Goal: Transaction & Acquisition: Book appointment/travel/reservation

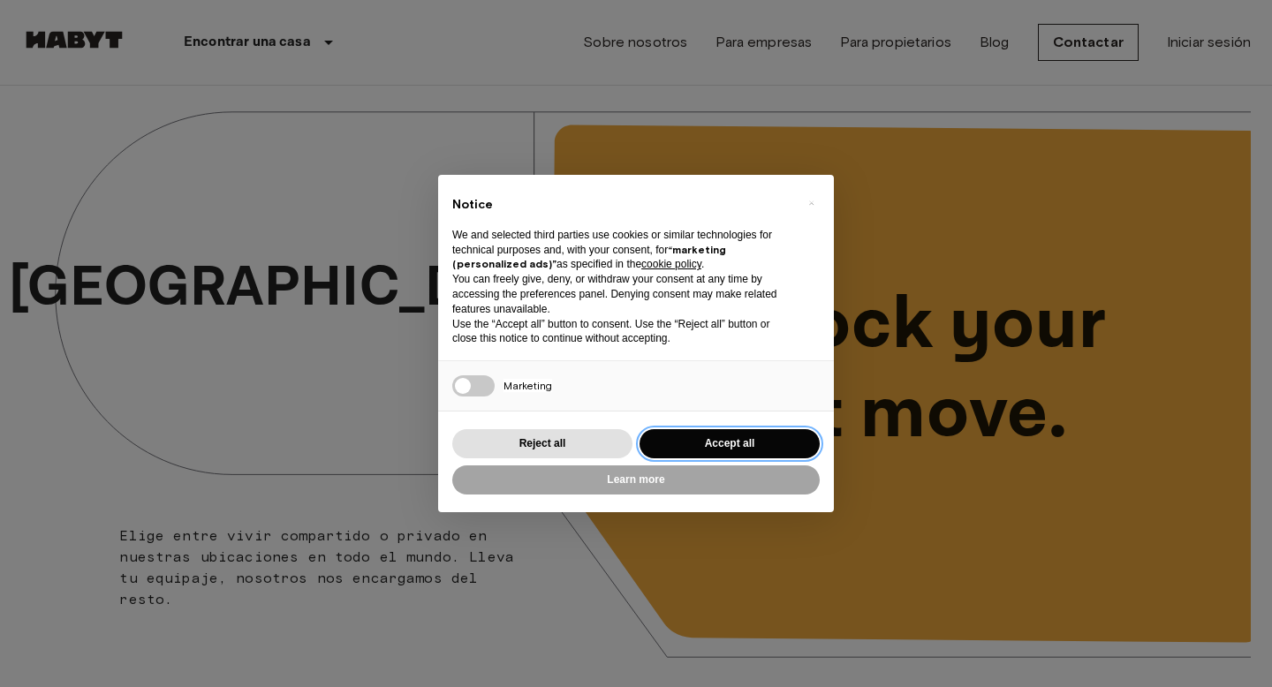
click at [711, 450] on button "Accept all" at bounding box center [730, 443] width 180 height 29
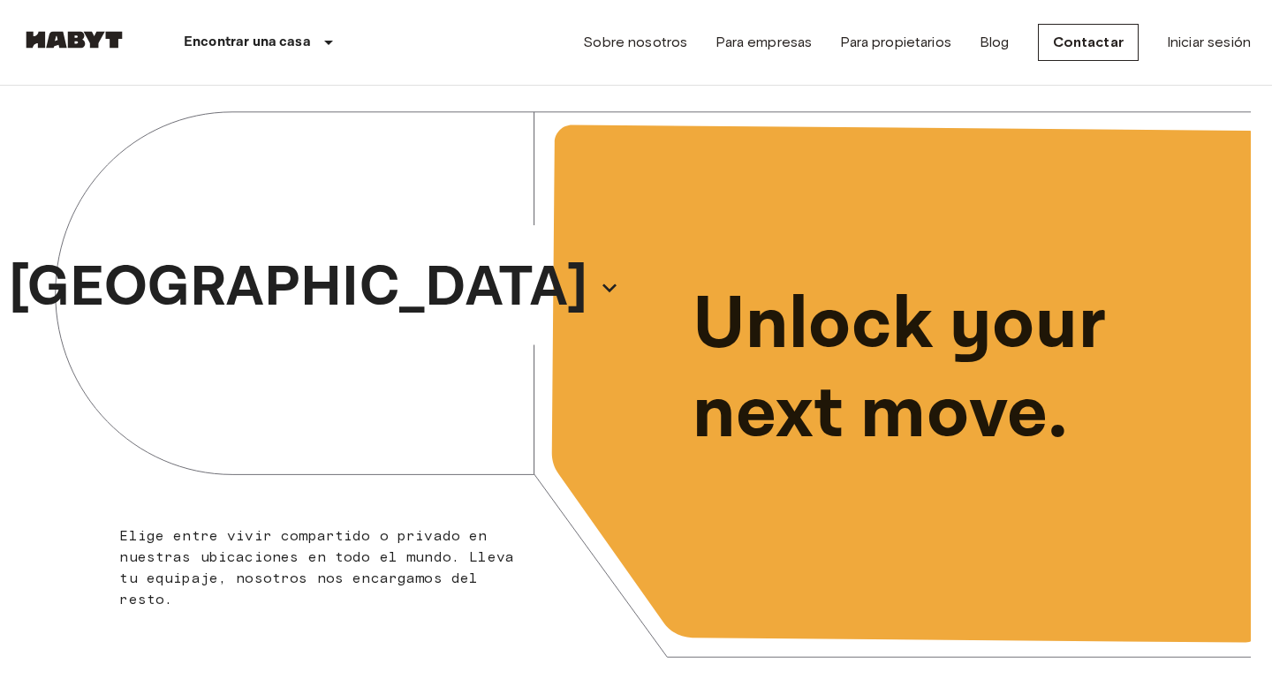
click at [1229, 58] on div "Sobre nosotros Para empresas Para propietarios Blog Contactar Iniciar sesión" at bounding box center [917, 42] width 668 height 85
click at [1230, 42] on link "Iniciar sesión" at bounding box center [1209, 42] width 84 height 21
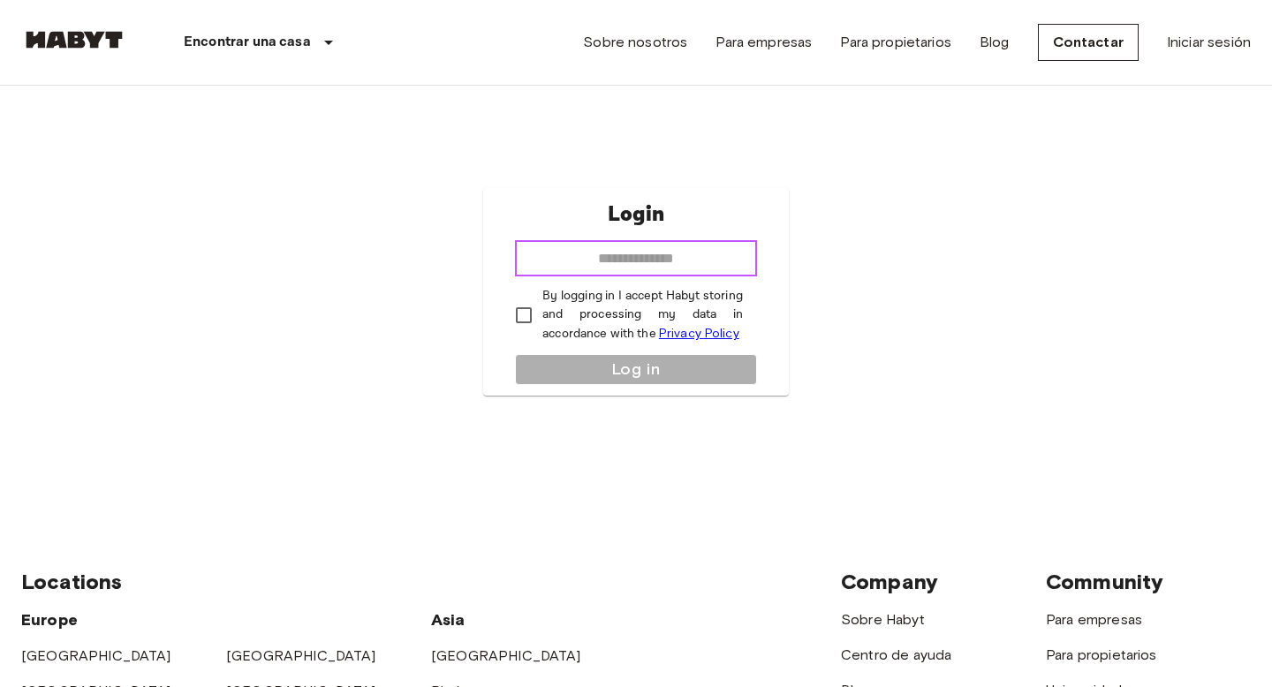
click at [635, 269] on input "email" at bounding box center [636, 258] width 242 height 35
type input "**********"
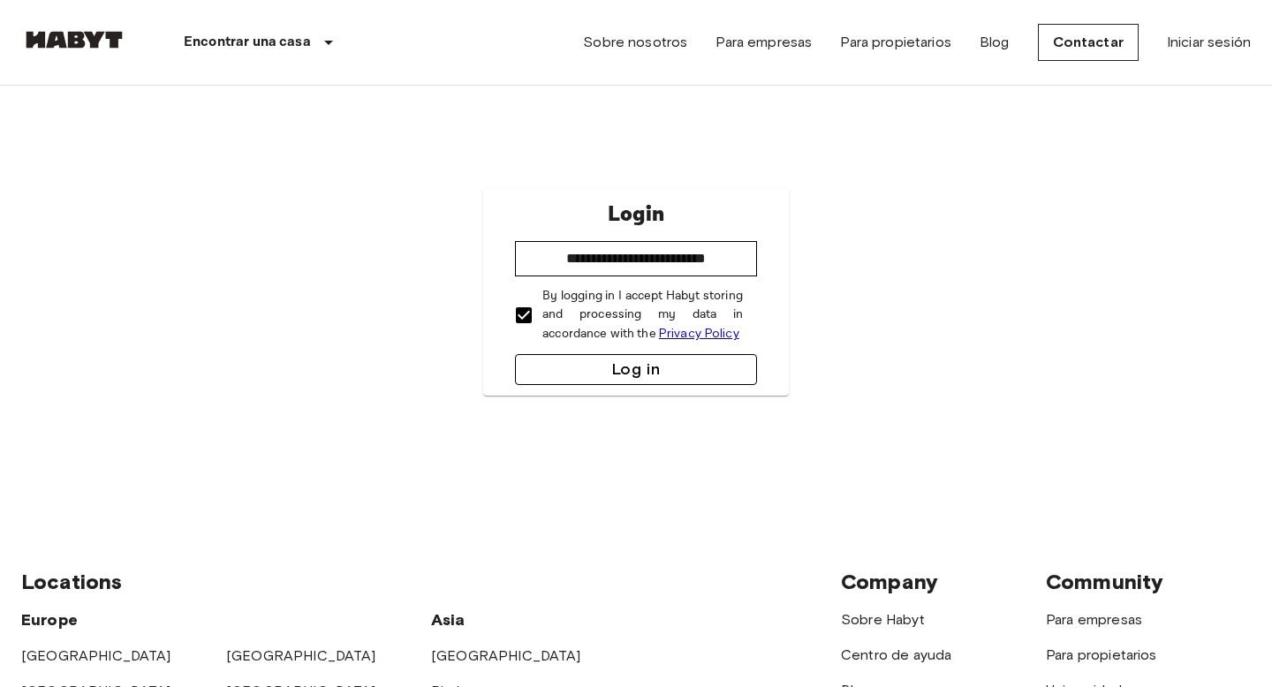
click at [602, 377] on button "Log in" at bounding box center [636, 369] width 242 height 31
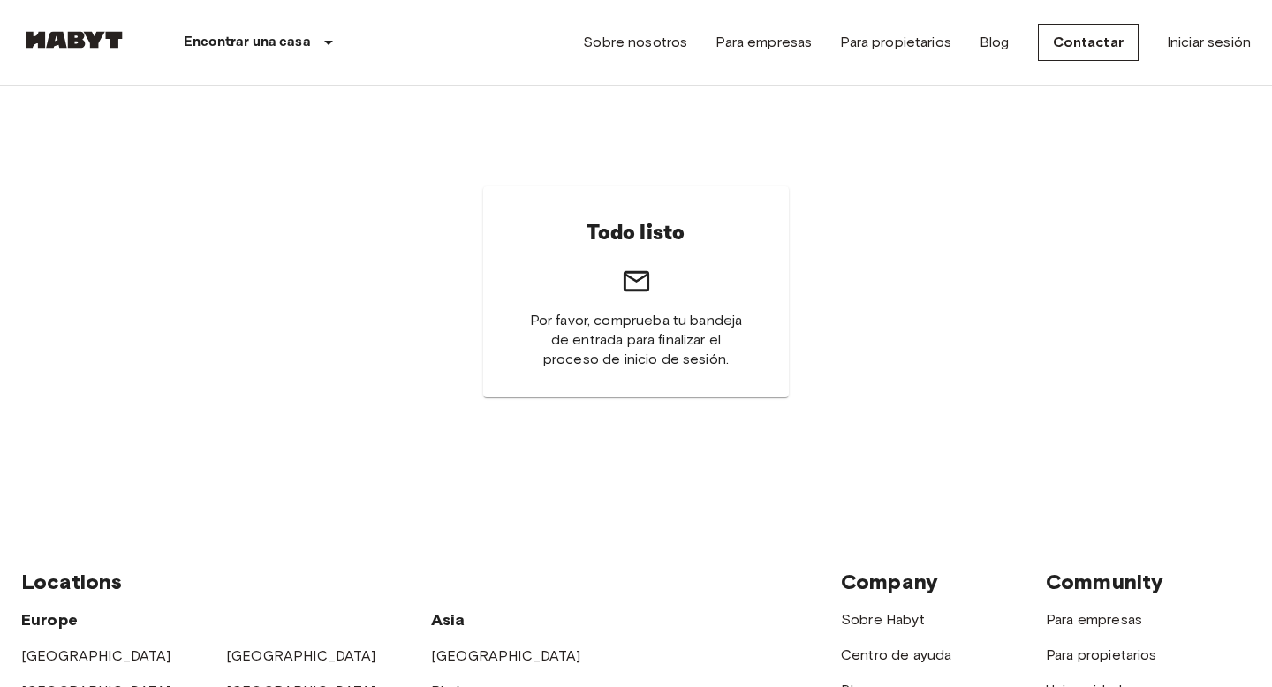
click at [617, 265] on div "Todo listo Por favor, comprueba tu bandeja de entrada para finalizar el proceso…" at bounding box center [636, 291] width 306 height 211
drag, startPoint x: 579, startPoint y: 322, endPoint x: 748, endPoint y: 352, distance: 172.1
click at [748, 352] on div "Todo listo Por favor, comprueba tu bandeja de entrada para finalizar el proceso…" at bounding box center [636, 291] width 306 height 211
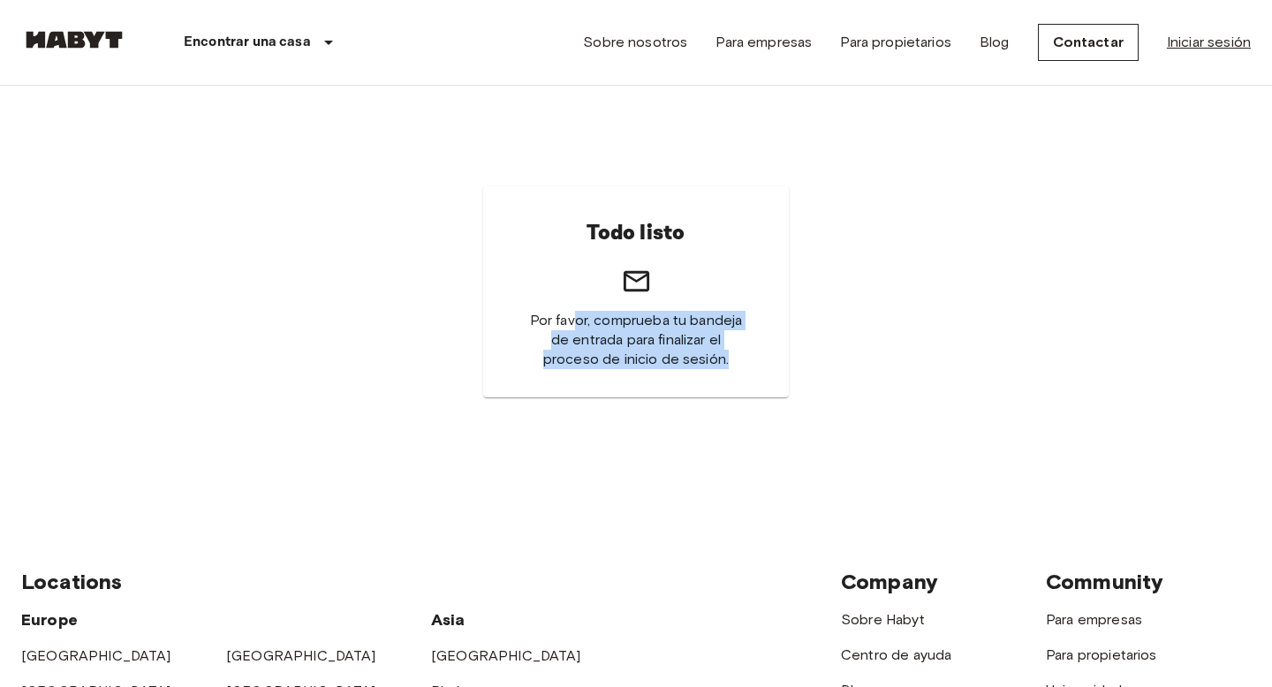
click at [1207, 41] on link "Iniciar sesión" at bounding box center [1209, 42] width 84 height 21
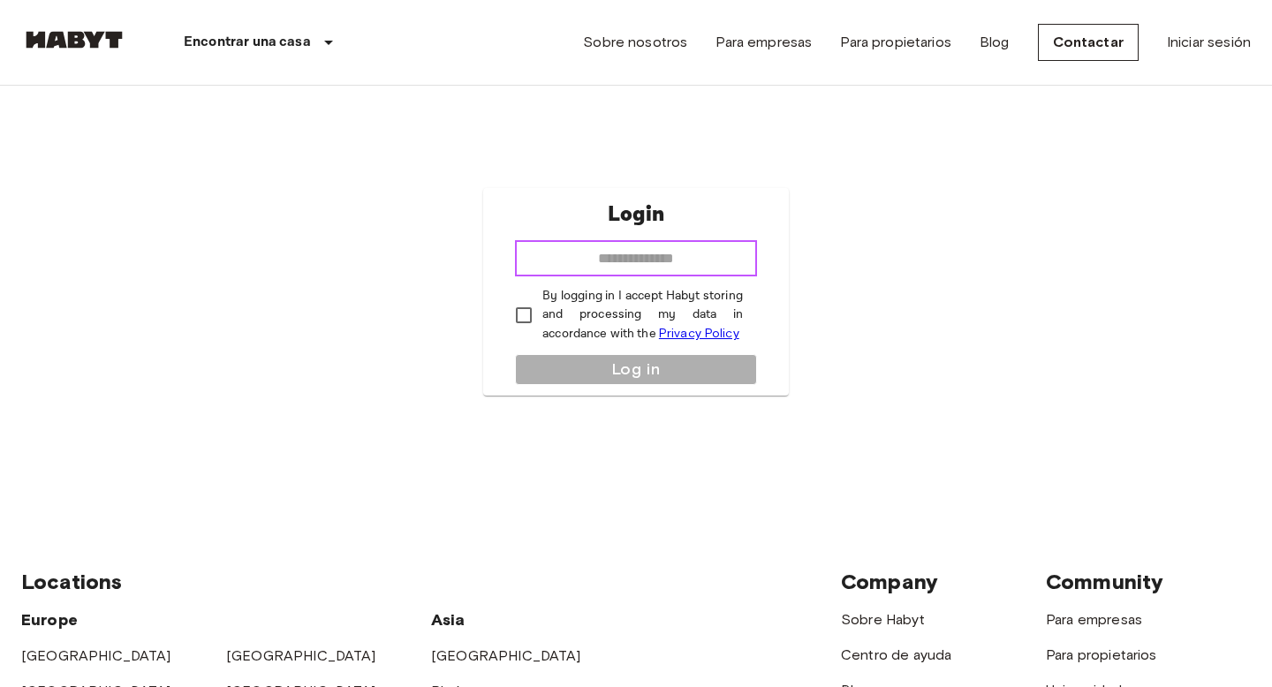
click at [695, 260] on input "email" at bounding box center [636, 258] width 242 height 35
click at [903, 209] on div "Login ​ By logging in I accept Habyt storing and processing my data in accordan…" at bounding box center [636, 292] width 1230 height 413
click at [660, 258] on input "email" at bounding box center [636, 258] width 242 height 35
type input "**********"
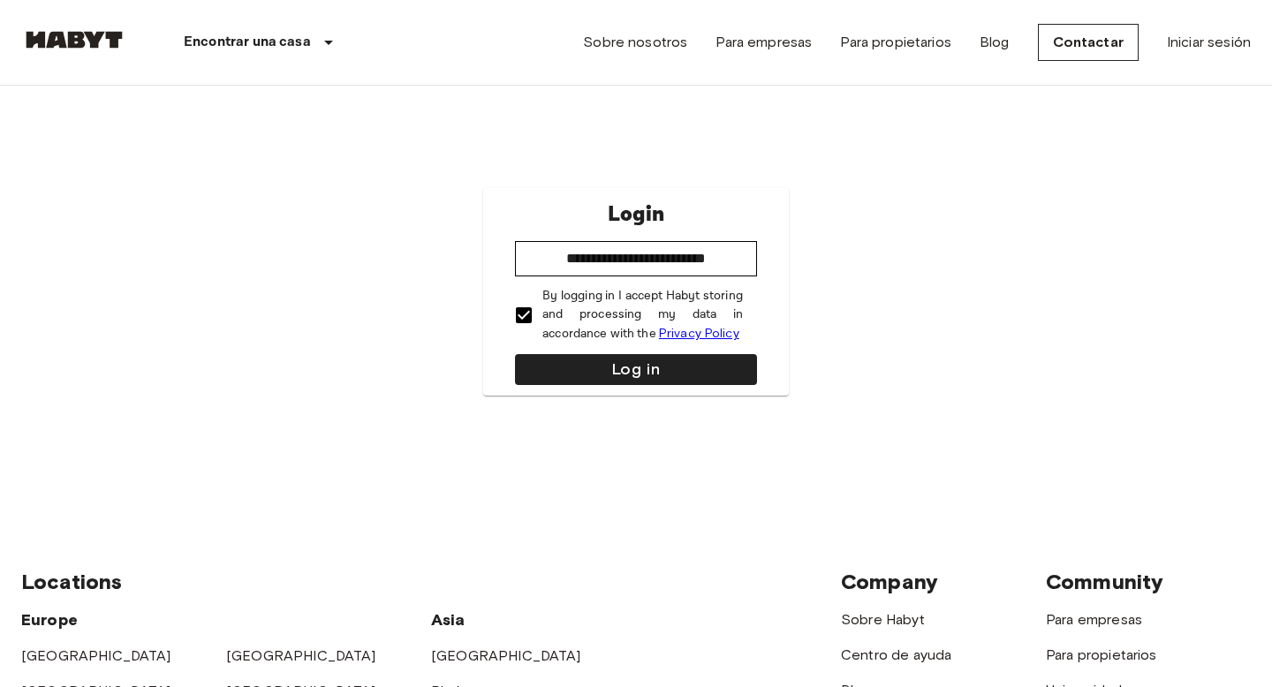
click at [577, 351] on div "**********" at bounding box center [636, 292] width 306 height 208
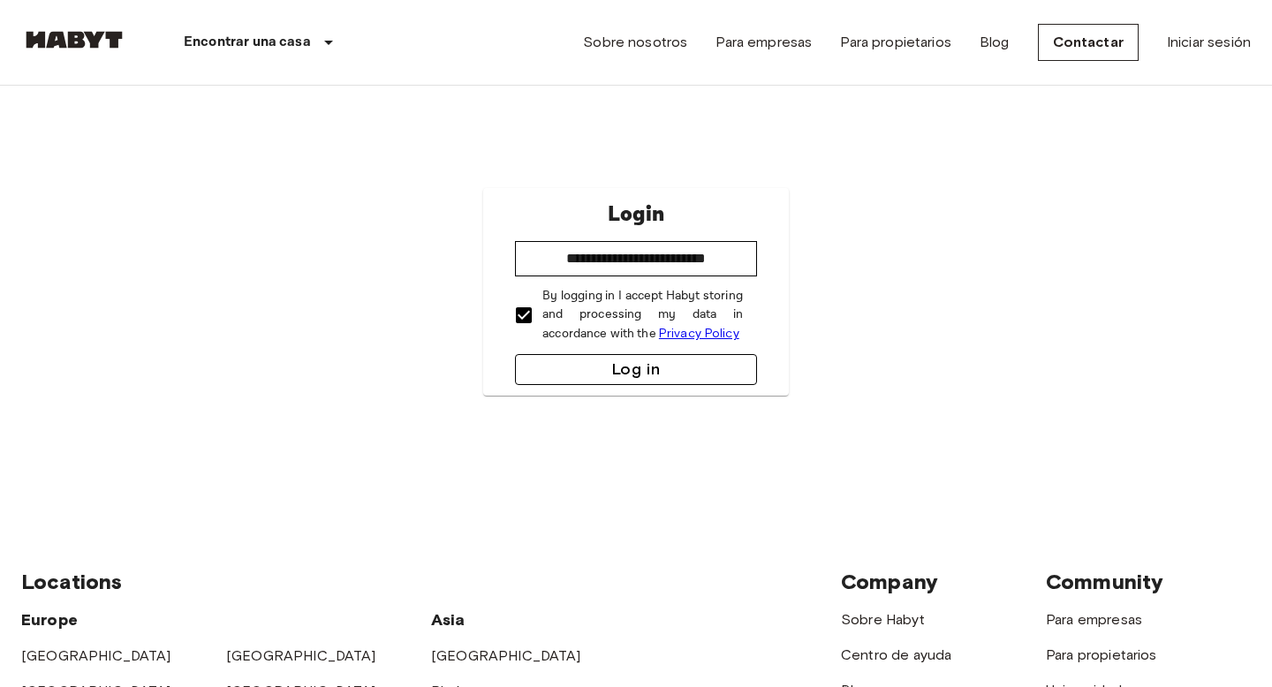
click at [579, 358] on button "Log in" at bounding box center [636, 369] width 242 height 31
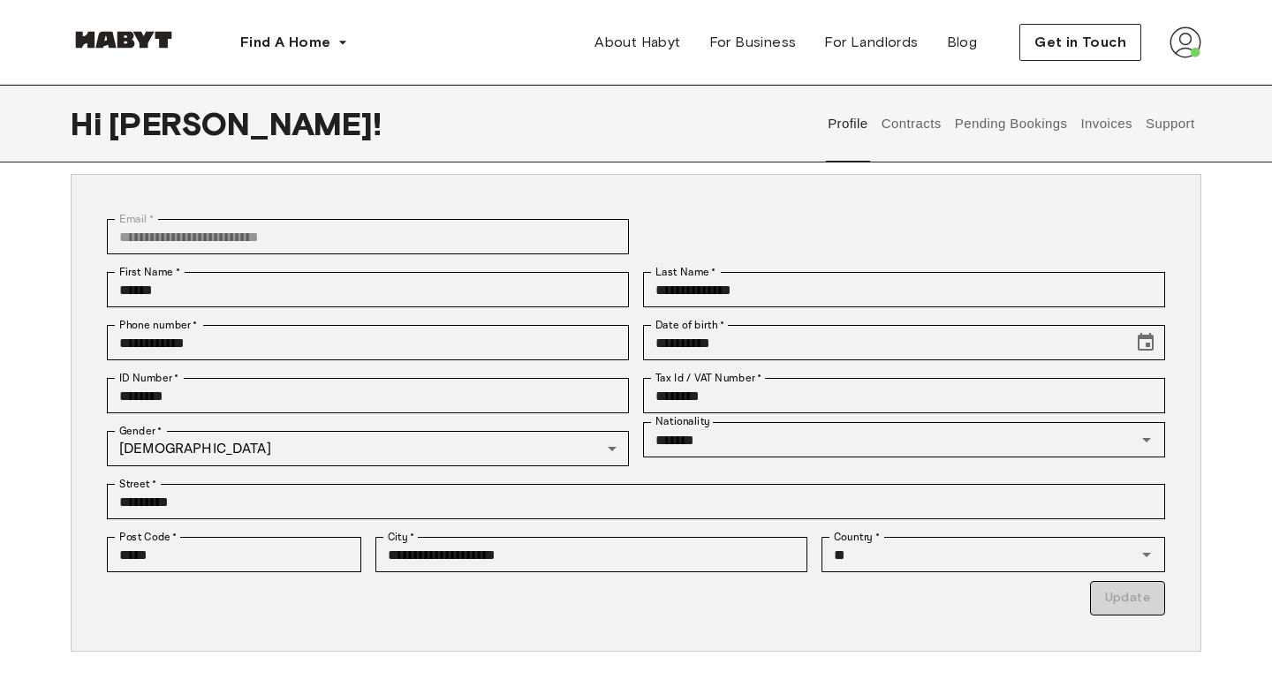
scroll to position [107, 0]
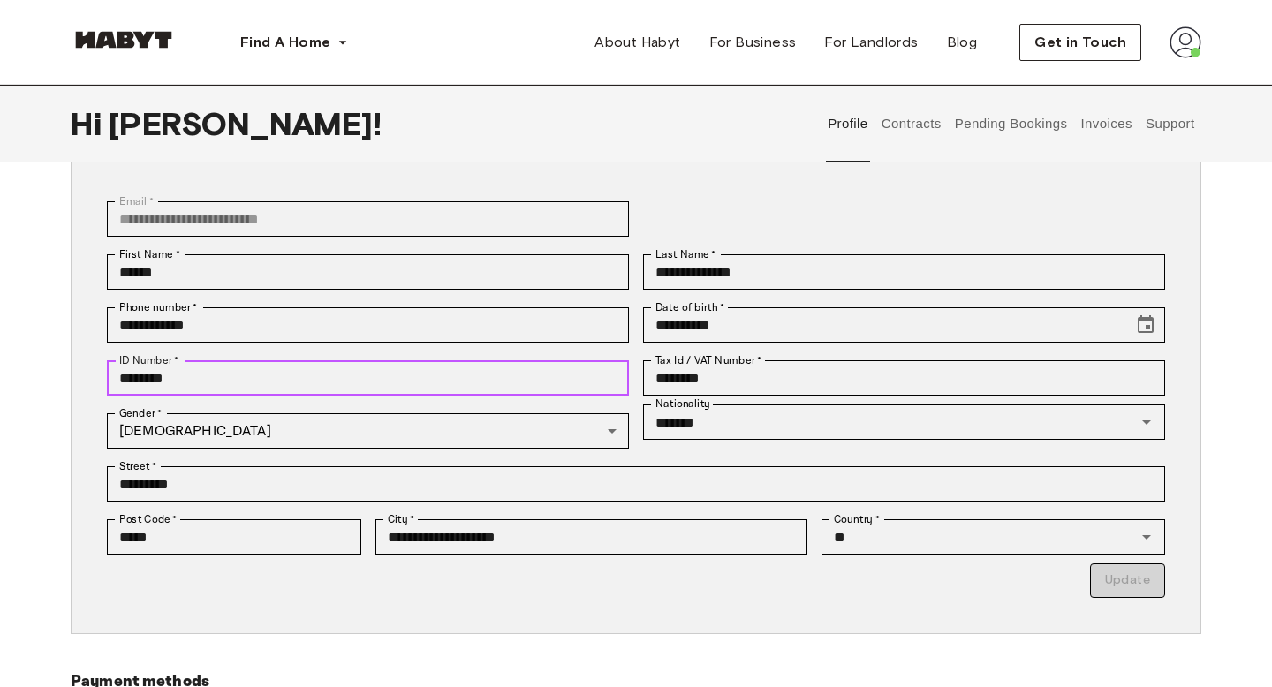
click at [463, 387] on input "********" at bounding box center [368, 377] width 522 height 35
drag, startPoint x: 464, startPoint y: 387, endPoint x: 64, endPoint y: 377, distance: 400.3
click at [64, 377] on div "**********" at bounding box center [636, 449] width 1272 height 730
type input "*********"
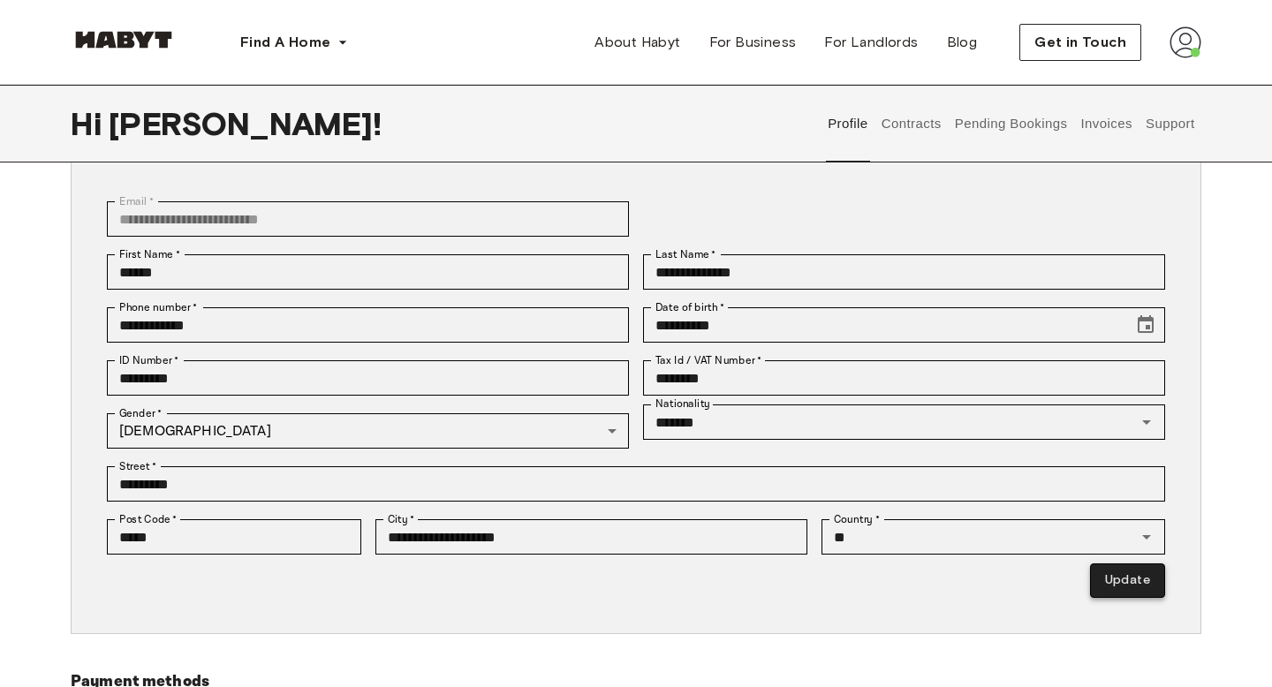
click at [1130, 591] on button "Update" at bounding box center [1127, 581] width 75 height 34
type input "*********"
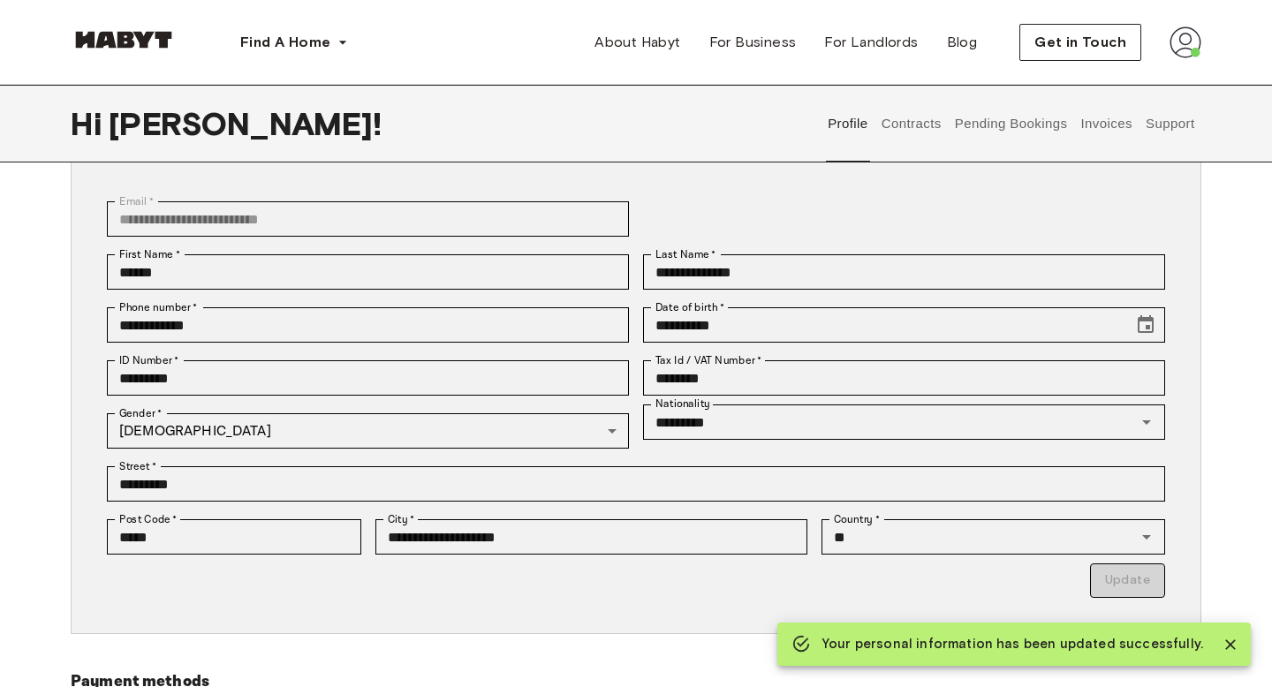
click at [920, 105] on button "Contracts" at bounding box center [911, 124] width 64 height 78
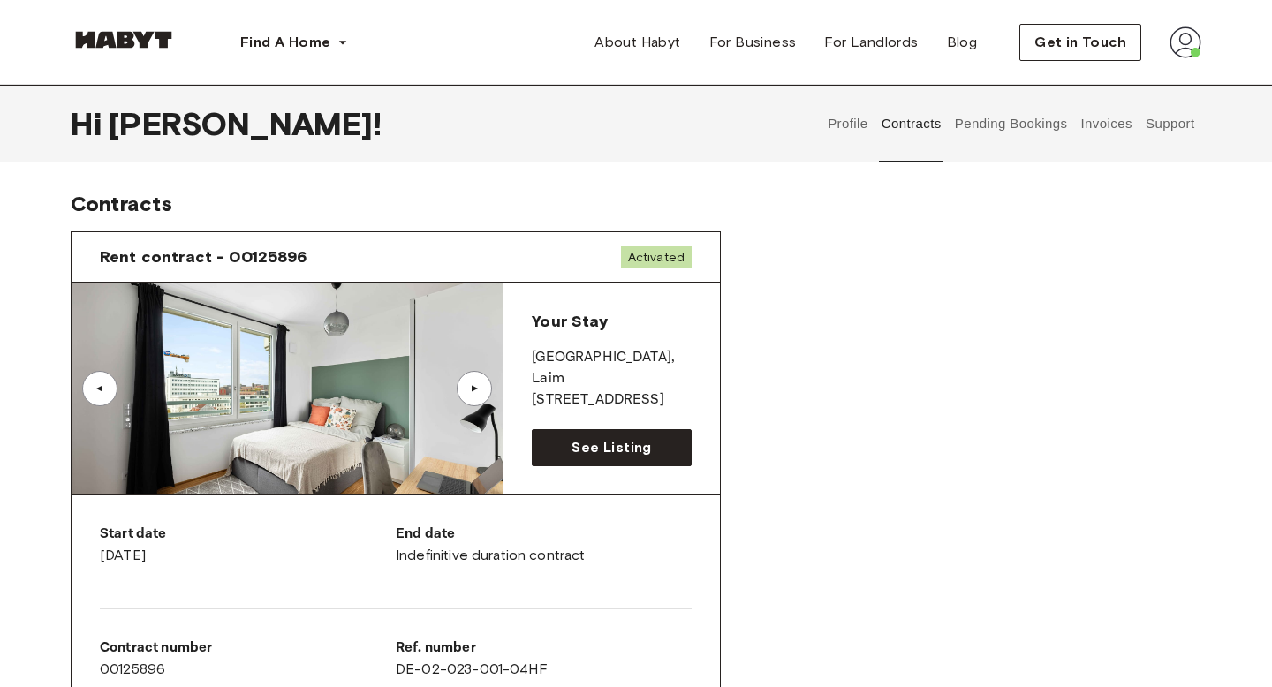
click at [1027, 129] on button "Pending Bookings" at bounding box center [1010, 124] width 117 height 78
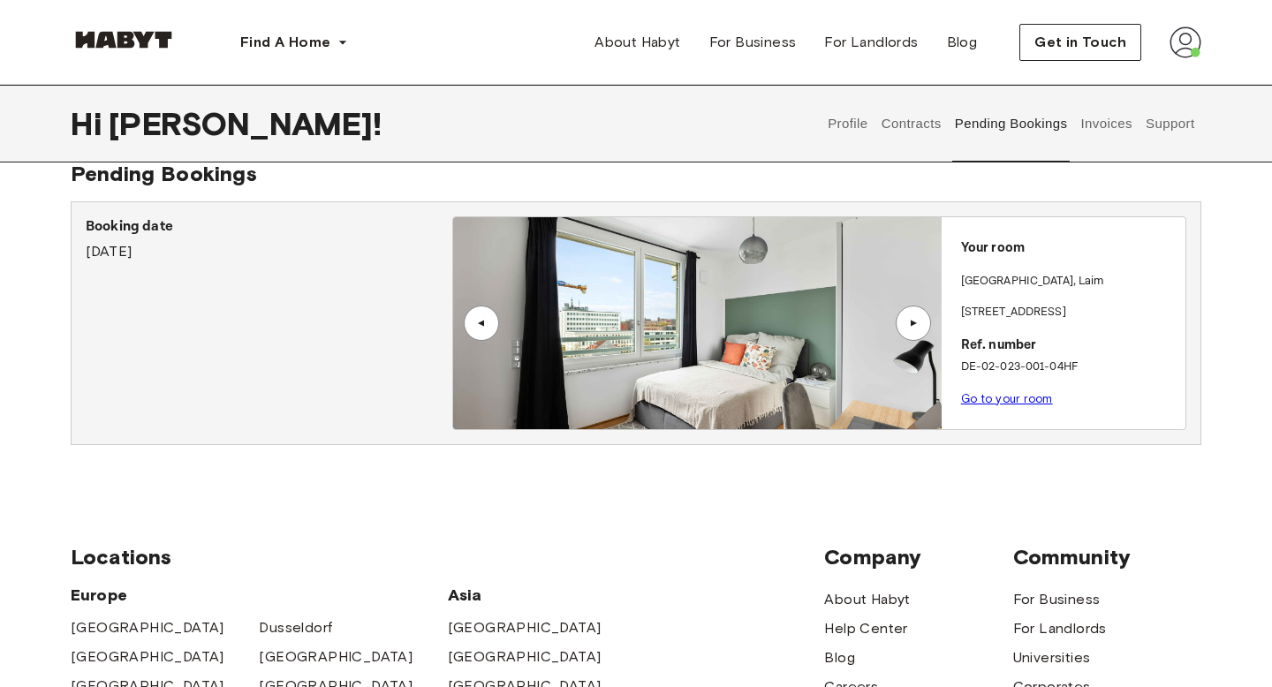
scroll to position [37, 0]
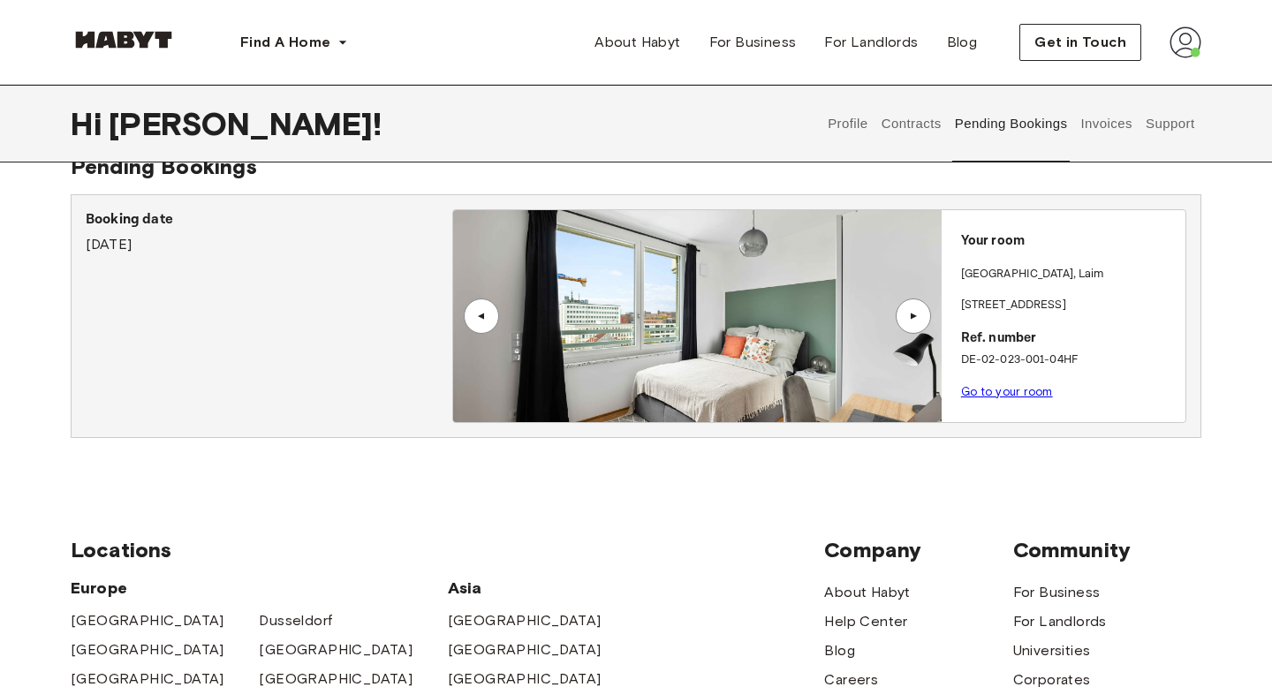
click at [1120, 131] on button "Invoices" at bounding box center [1107, 124] width 56 height 78
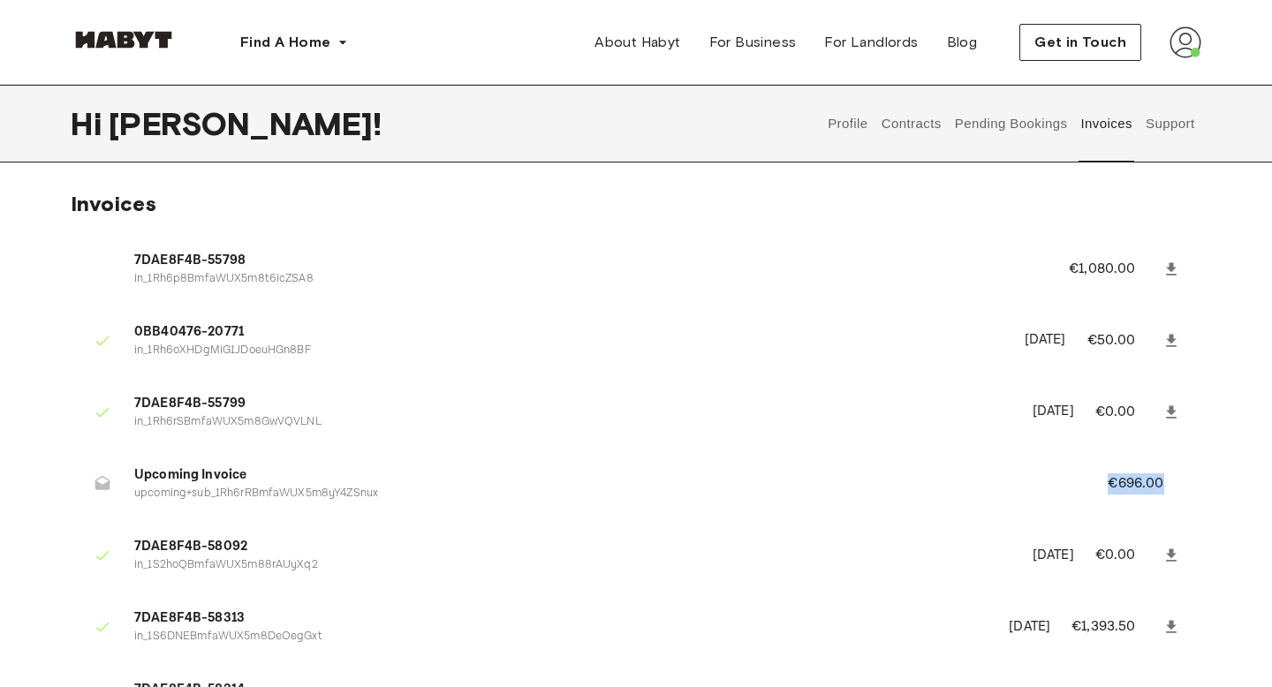
drag, startPoint x: 1132, startPoint y: 472, endPoint x: 1200, endPoint y: 479, distance: 69.3
click at [1200, 479] on li "Upcoming Invoice upcoming+sub_1Rh6rRBmfaWUX5m8yY4ZSnux €696.00" at bounding box center [636, 483] width 1131 height 61
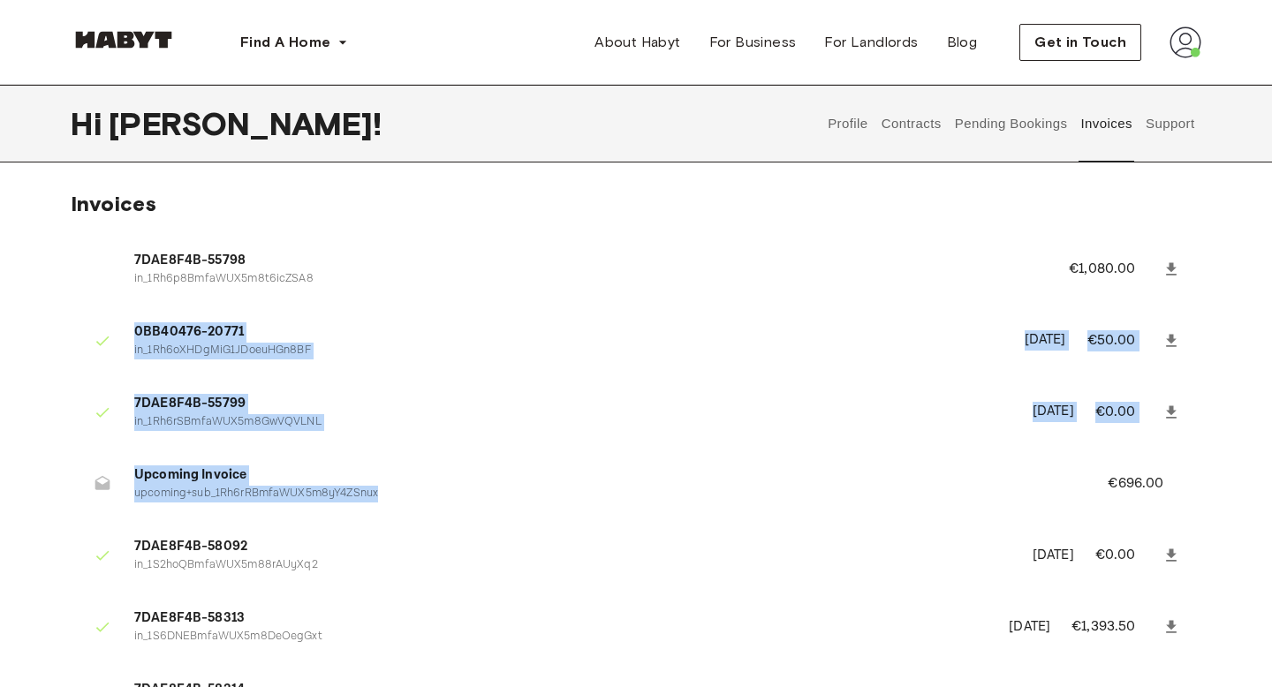
drag, startPoint x: 559, startPoint y: 310, endPoint x: 929, endPoint y: 532, distance: 431.4
click at [924, 518] on ul "7DAE8F4B-55798 in_1Rh6p8BmfaWUX5m8t6icZSA8 €1,080.00 0BB40476-20771 in_1Rh6oXHD…" at bounding box center [636, 560] width 1131 height 659
click at [908, 303] on ul "7DAE8F4B-55798 in_1Rh6p8BmfaWUX5m8t6icZSA8 €1,080.00 0BB40476-20771 in_1Rh6oXHD…" at bounding box center [636, 560] width 1131 height 659
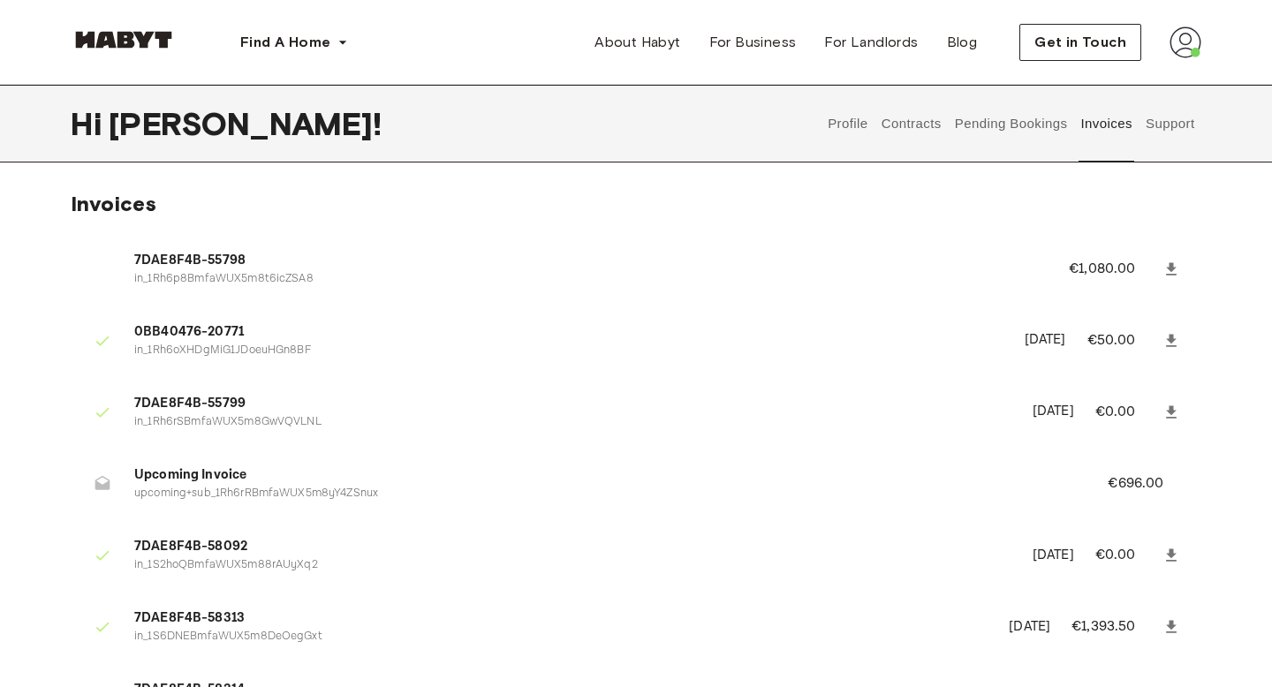
click at [1177, 127] on button "Support" at bounding box center [1170, 124] width 54 height 78
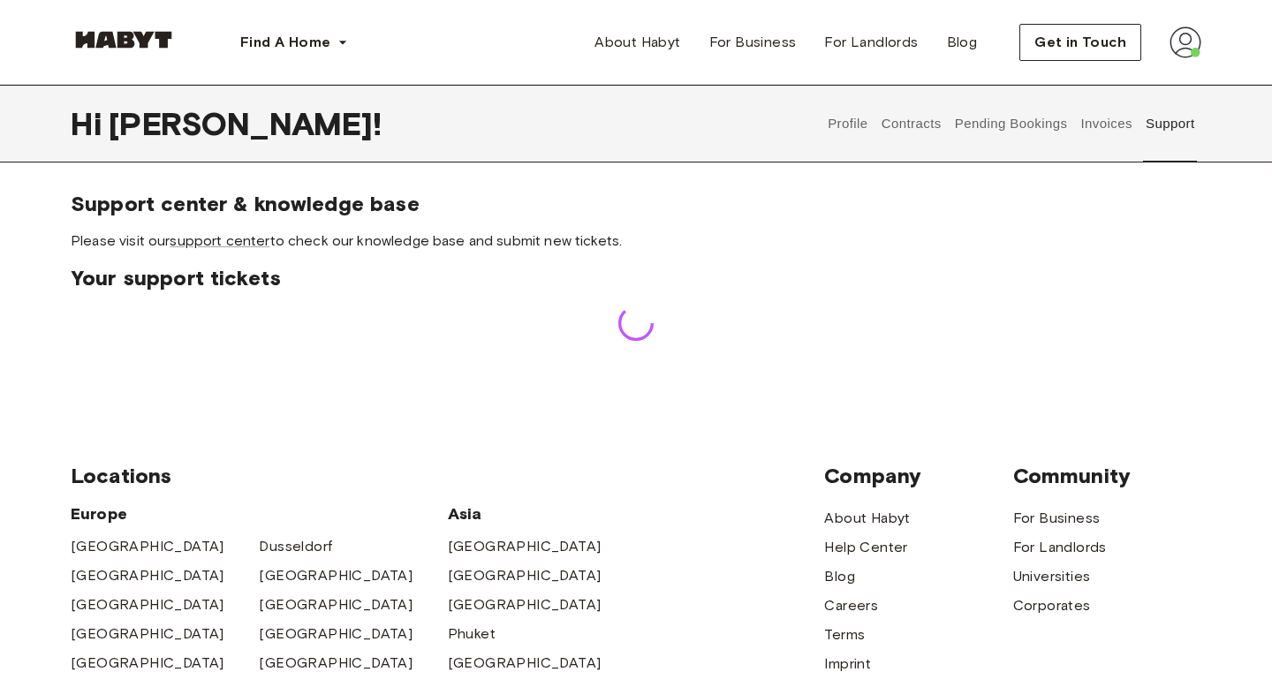
click at [914, 127] on button "Contracts" at bounding box center [911, 124] width 64 height 78
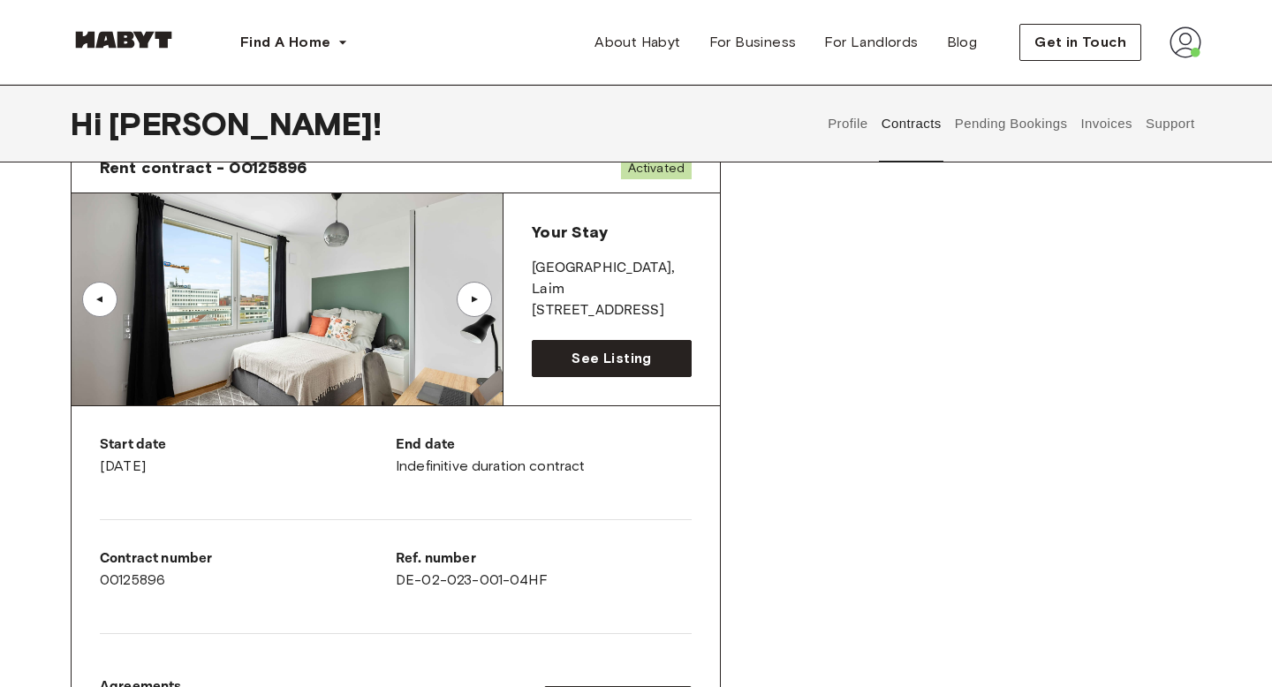
scroll to position [69, 0]
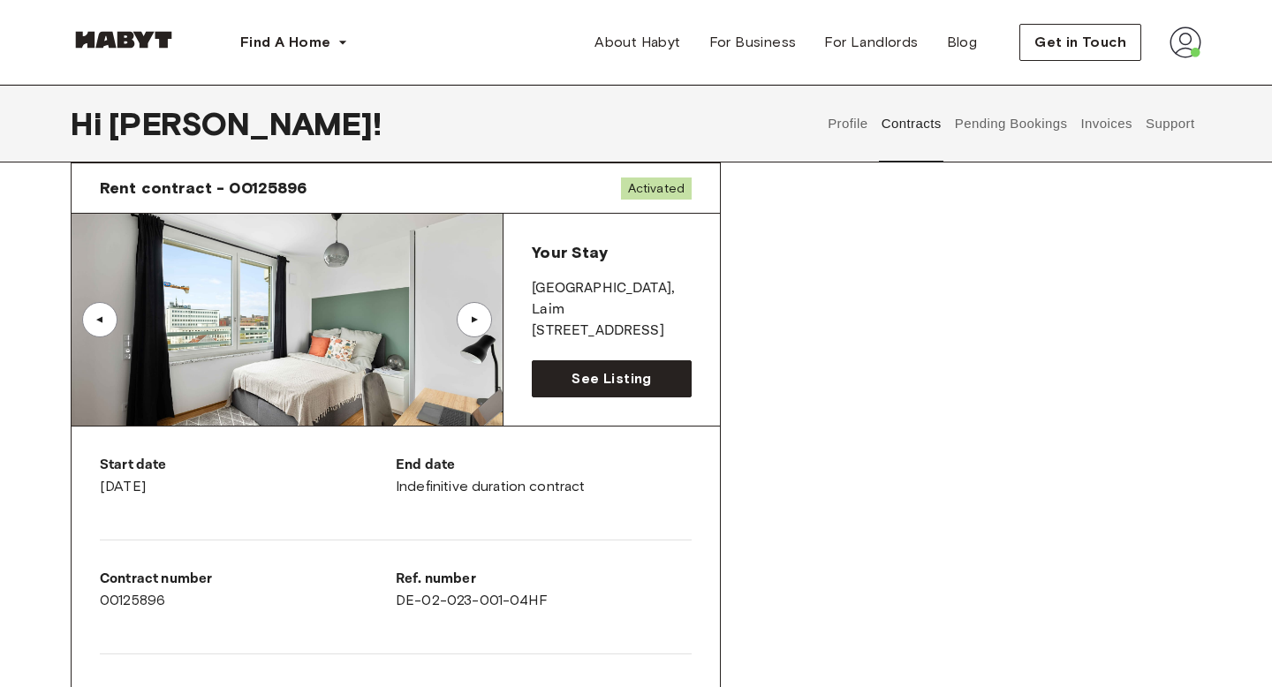
click at [1109, 126] on button "Invoices" at bounding box center [1107, 124] width 56 height 78
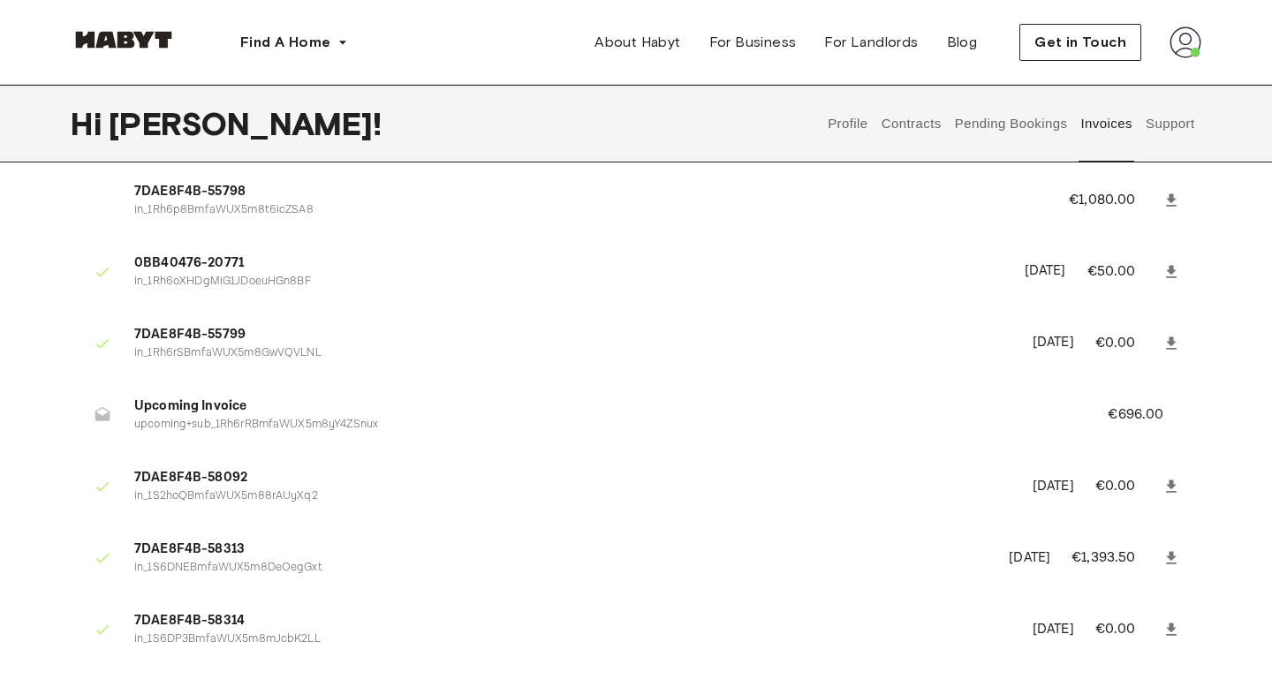
click at [1183, 121] on button "Support" at bounding box center [1170, 124] width 54 height 78
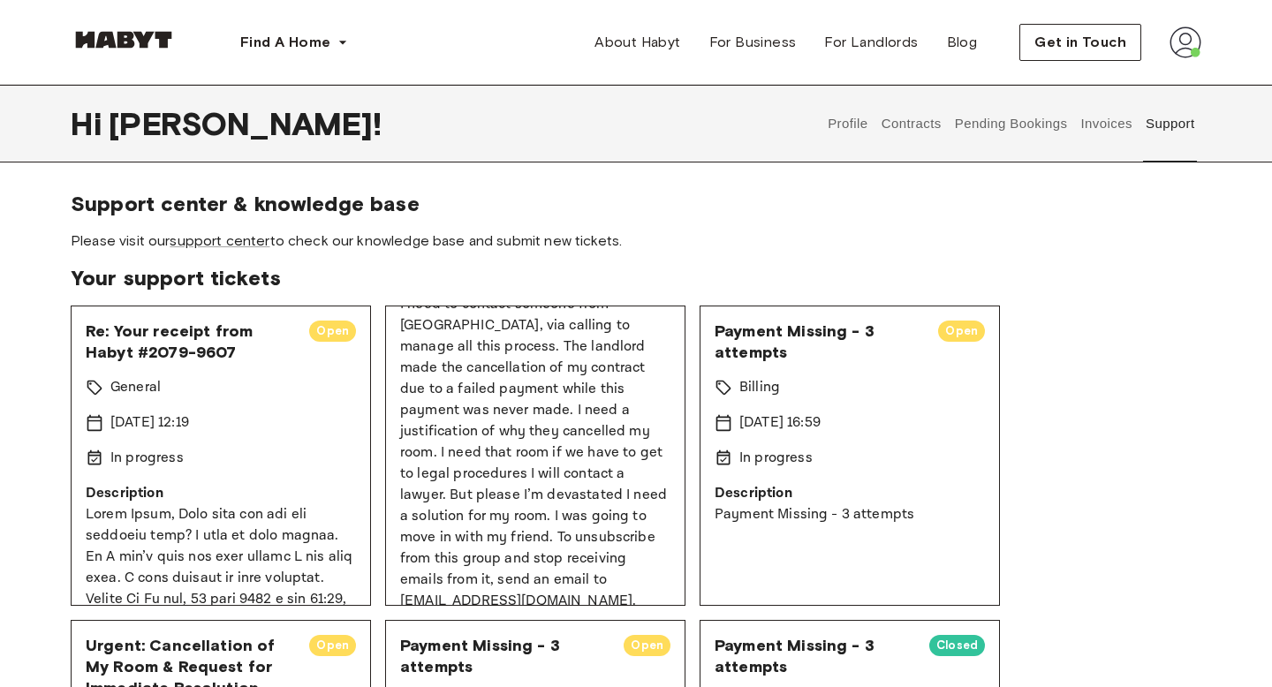
click at [522, 246] on span "Please visit our support center to check our knowledge base and submit new tick…" at bounding box center [636, 240] width 1131 height 19
click at [1103, 129] on button "Invoices" at bounding box center [1107, 124] width 56 height 78
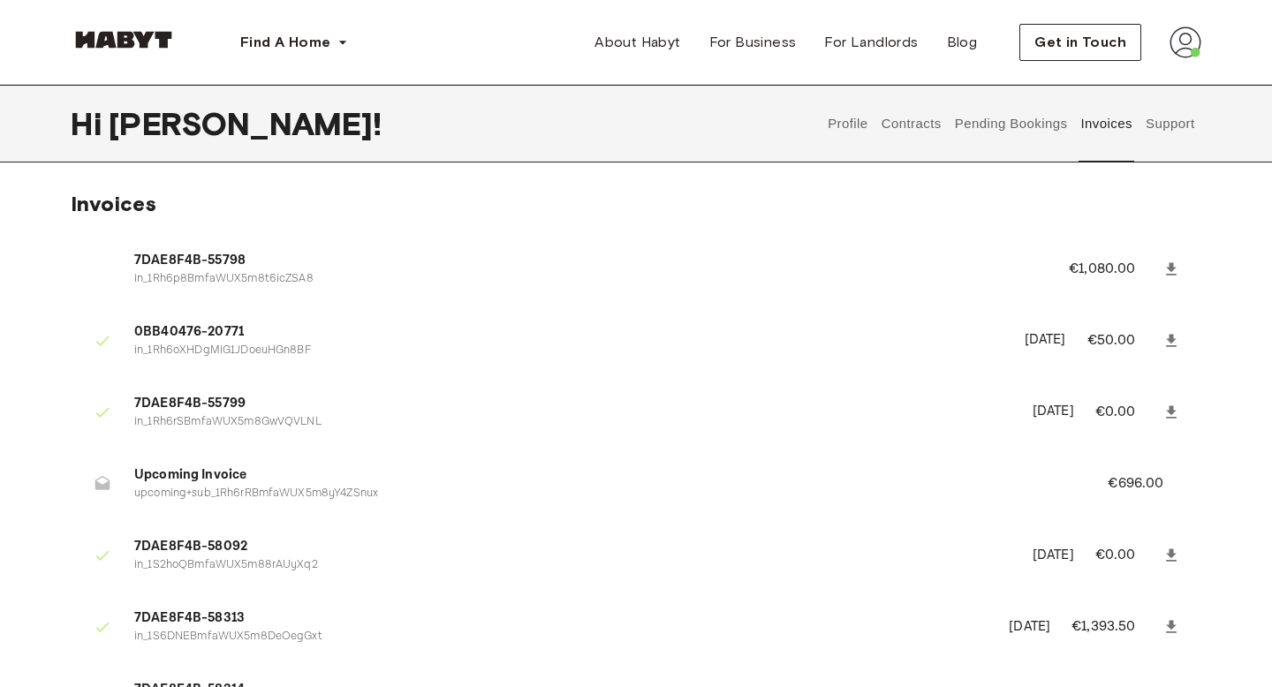
click at [1041, 128] on button "Pending Bookings" at bounding box center [1010, 124] width 117 height 78
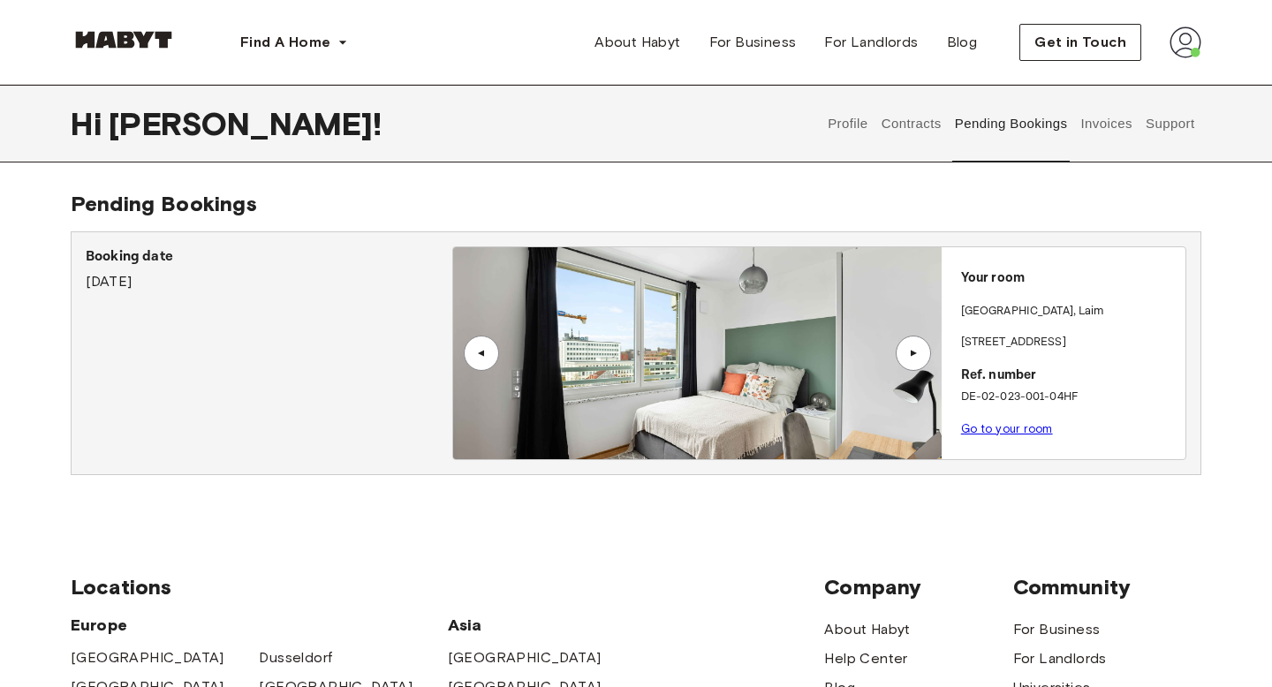
click at [927, 127] on button "Contracts" at bounding box center [911, 124] width 64 height 78
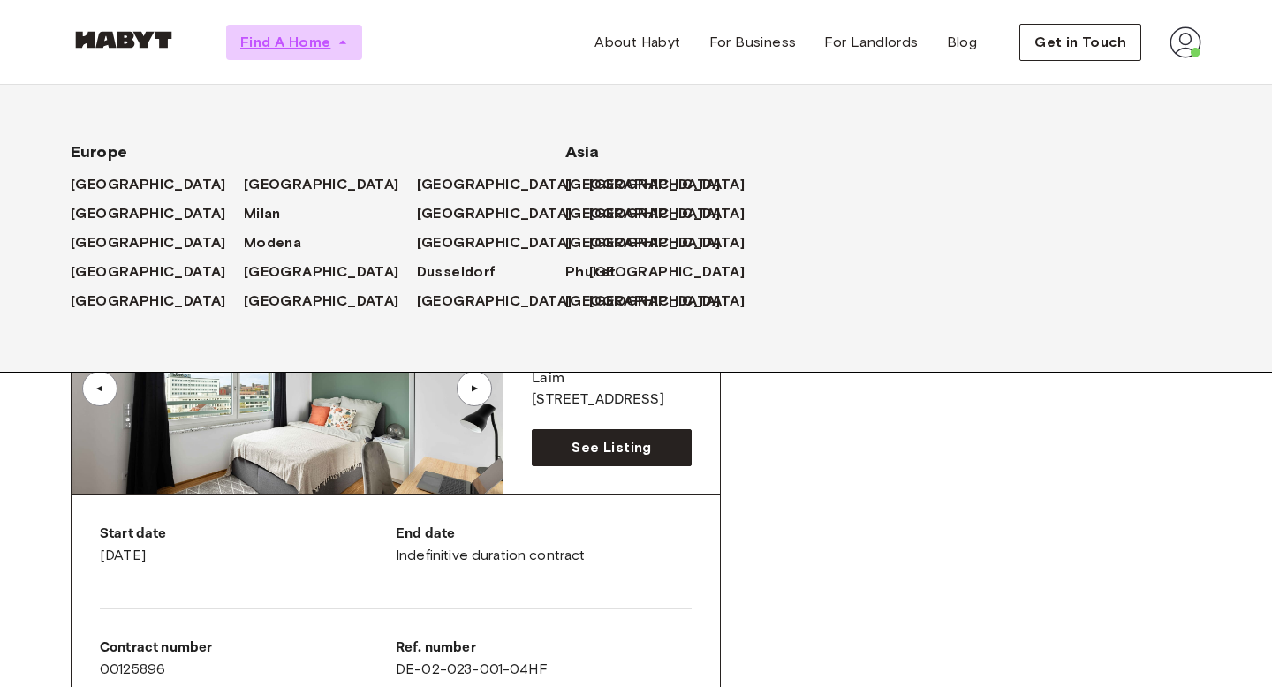
click at [295, 57] on button "Find A Home" at bounding box center [294, 42] width 136 height 35
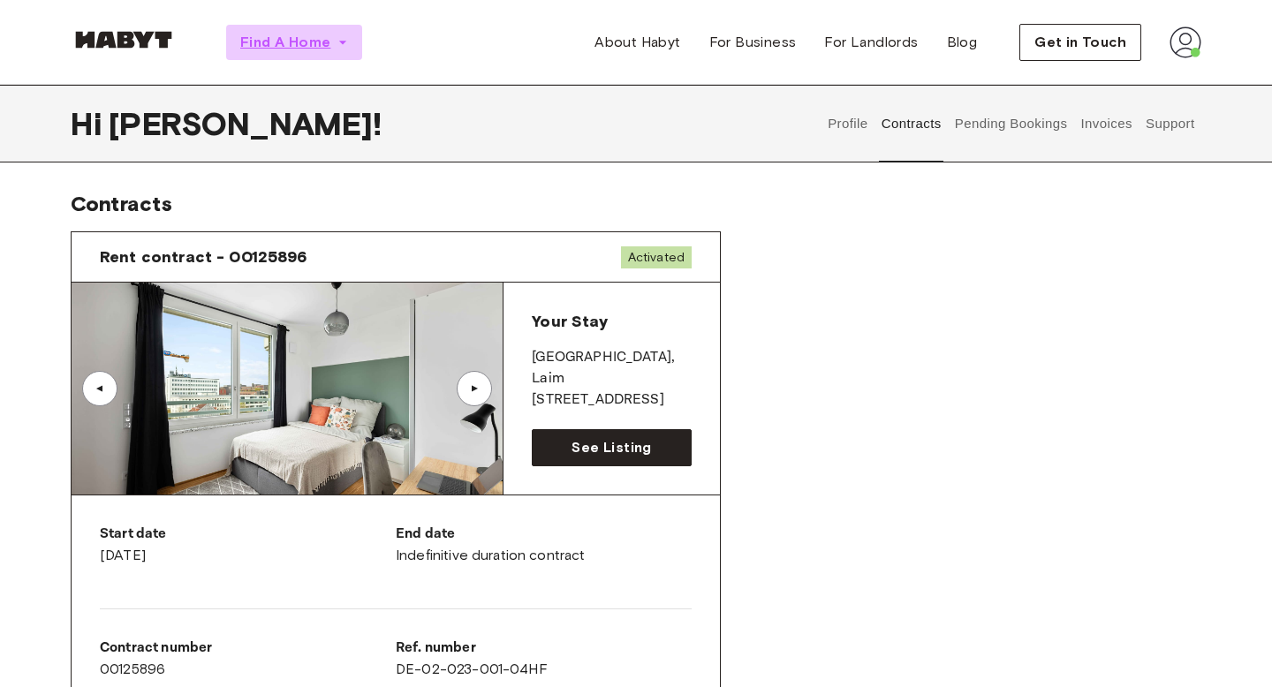
click at [317, 45] on span "Find A Home" at bounding box center [285, 42] width 90 height 21
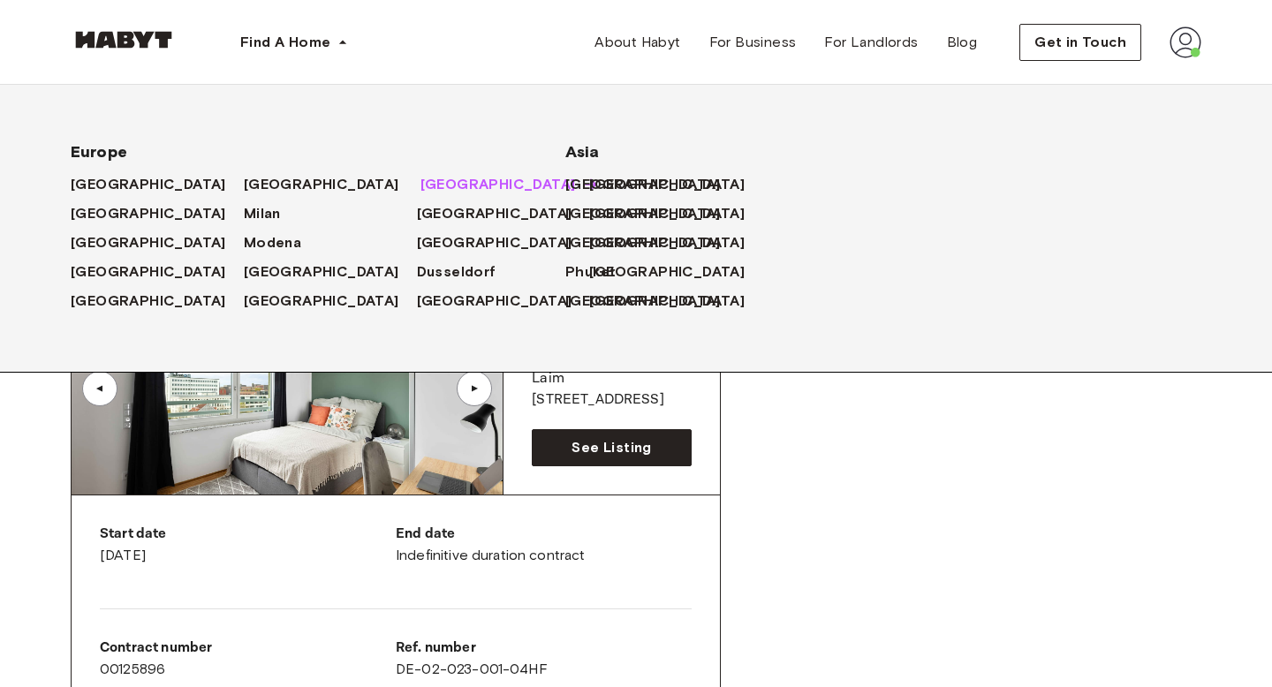
click at [420, 185] on span "[GEOGRAPHIC_DATA]" at bounding box center [497, 184] width 155 height 21
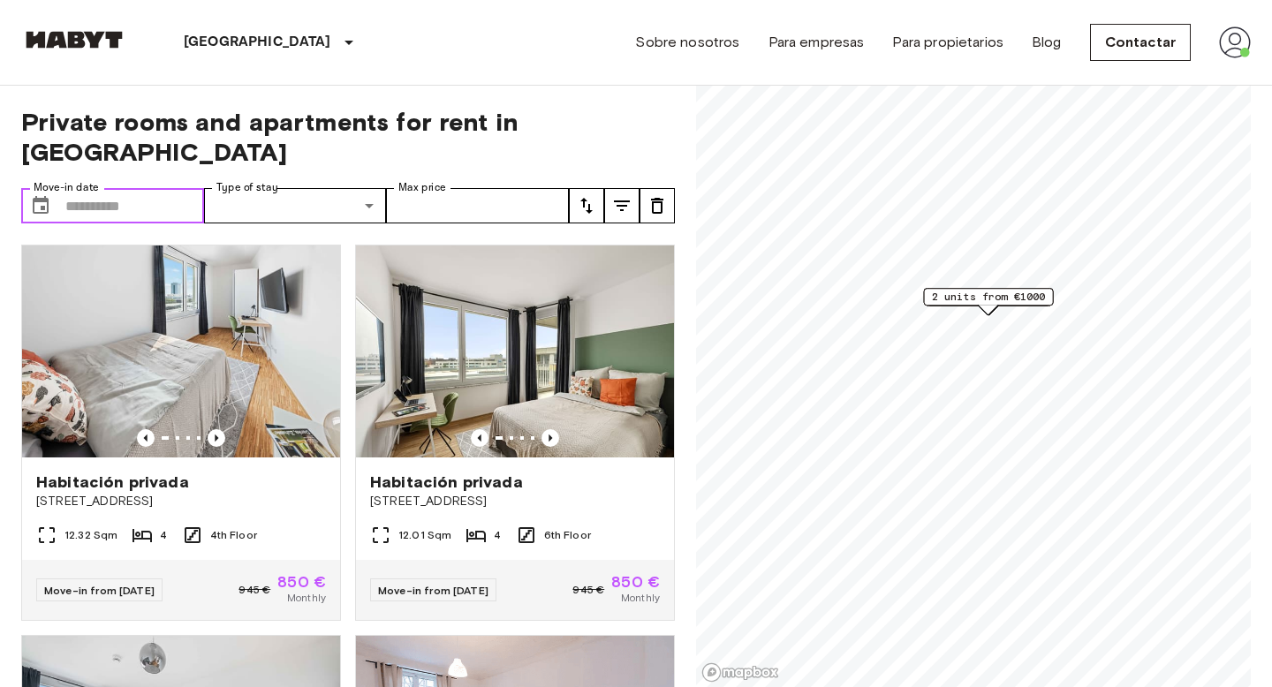
click at [143, 188] on input "Move-in date" at bounding box center [134, 205] width 139 height 35
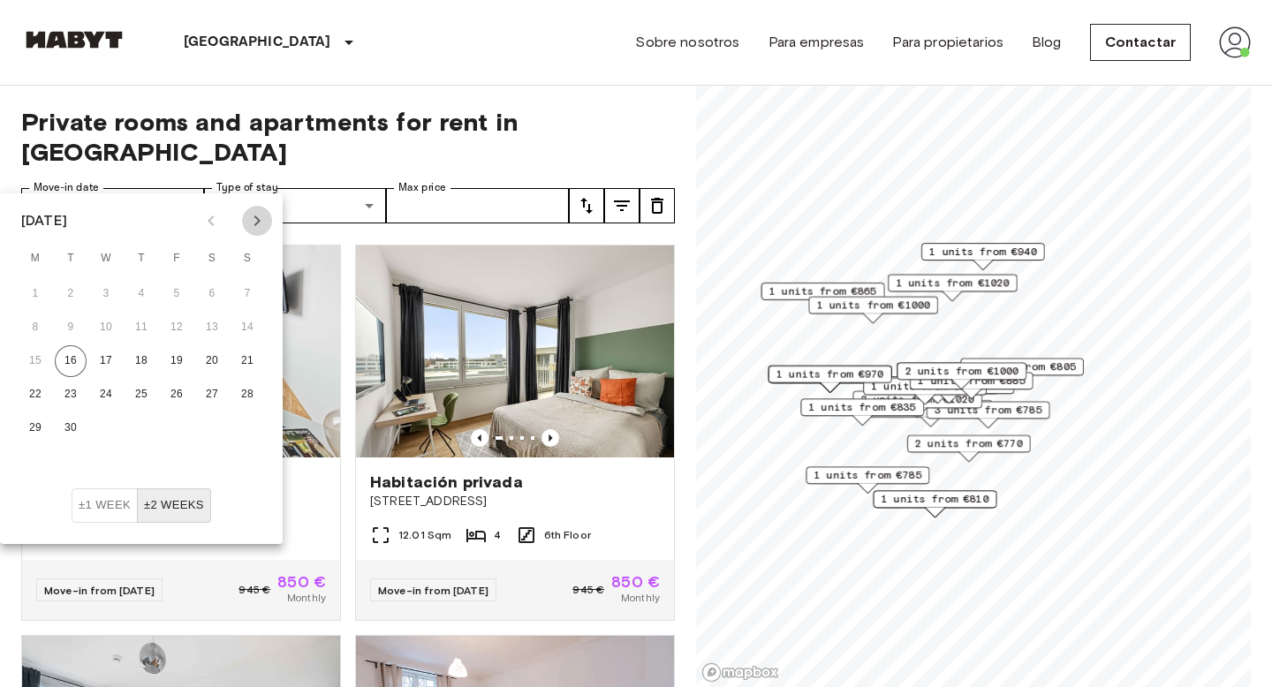
click at [261, 218] on icon "Next month" at bounding box center [256, 220] width 21 height 21
click at [180, 299] on button "3" at bounding box center [177, 294] width 32 height 32
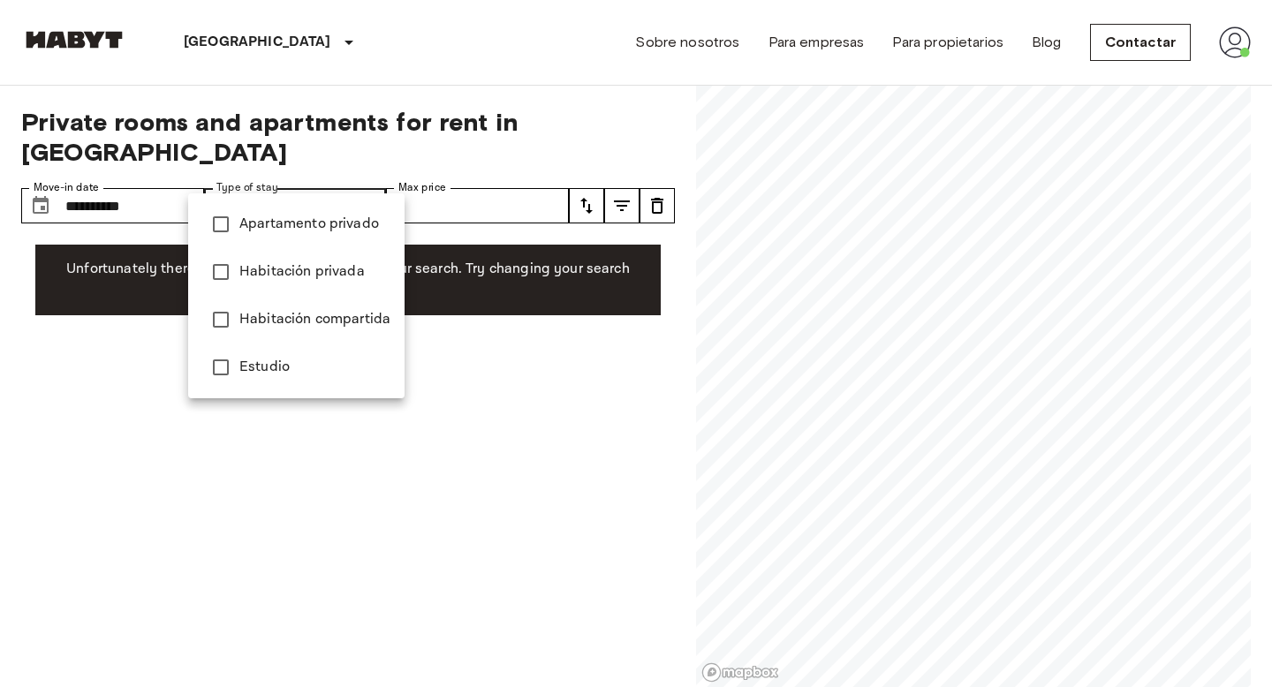
click at [332, 181] on div at bounding box center [636, 343] width 1272 height 687
click at [164, 180] on div at bounding box center [636, 343] width 1272 height 687
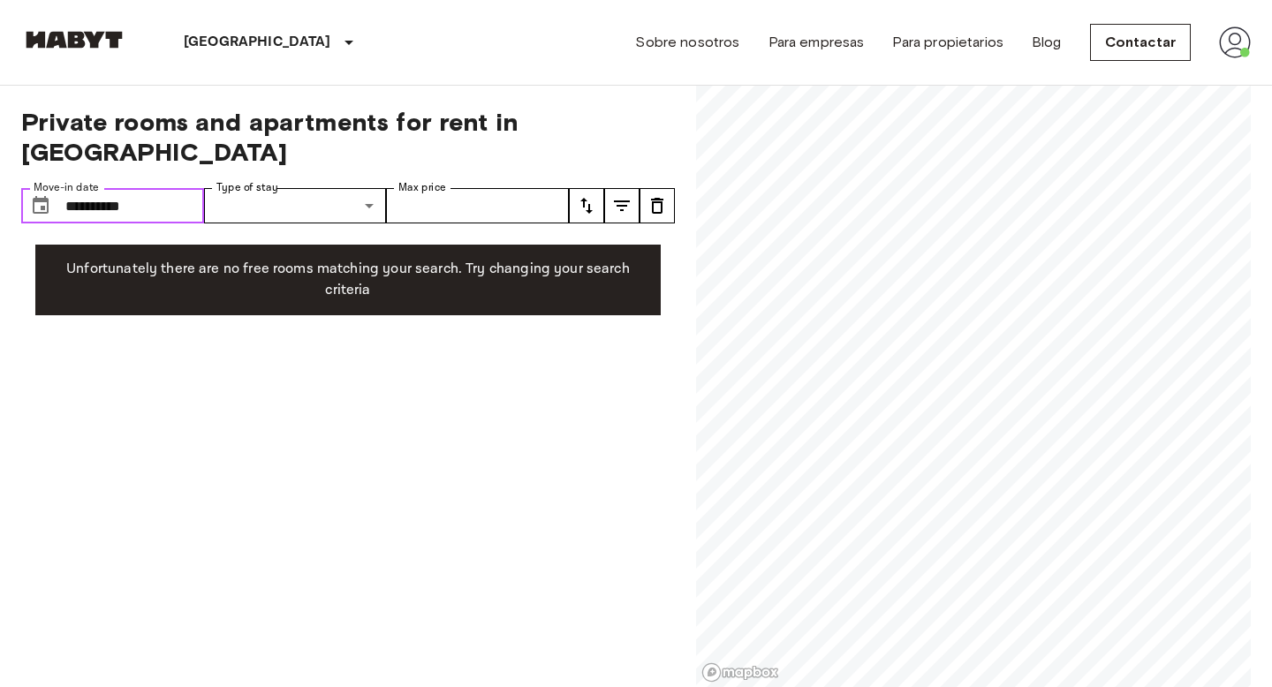
click at [164, 188] on input "**********" at bounding box center [134, 205] width 139 height 35
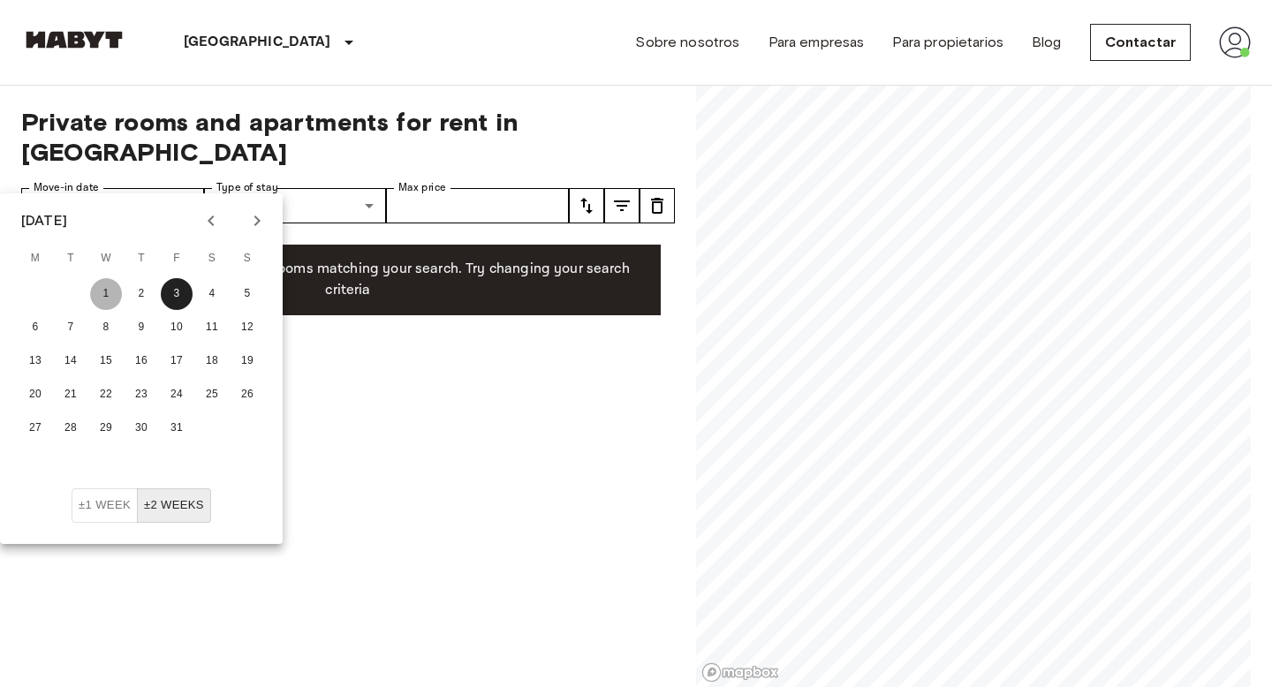
click at [108, 295] on button "1" at bounding box center [106, 294] width 32 height 32
type input "**********"
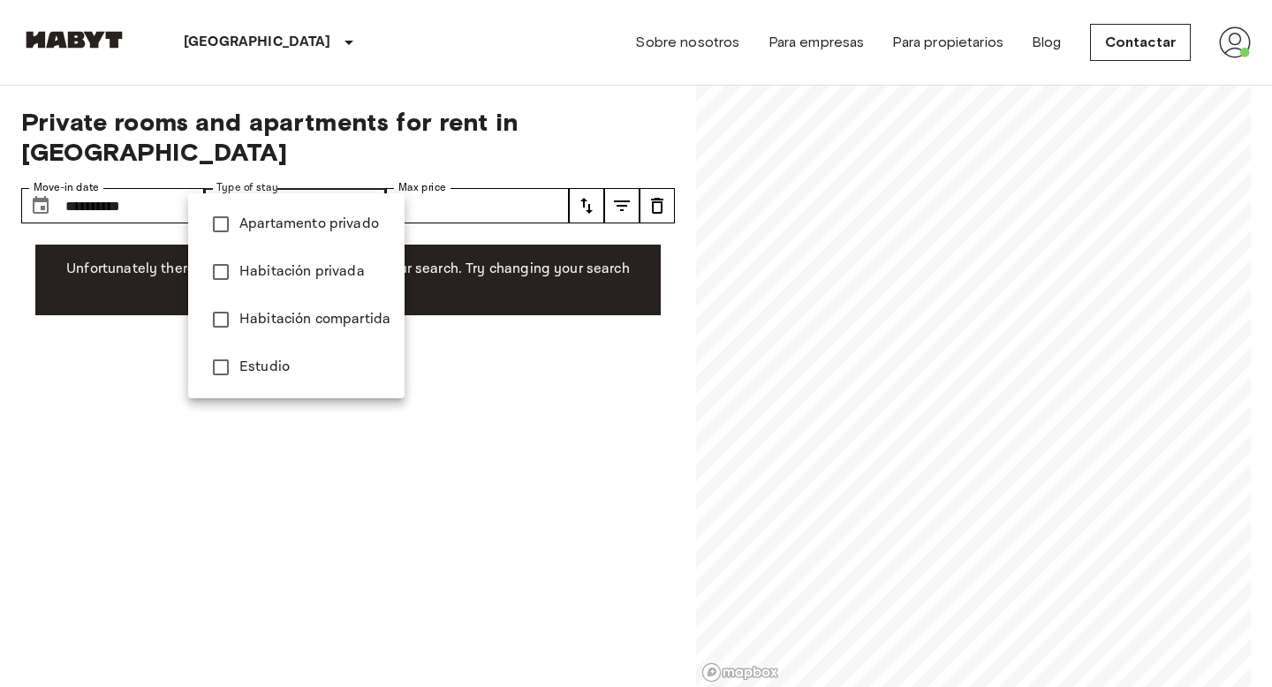
click at [314, 320] on span "Habitación compartida" at bounding box center [314, 319] width 151 height 21
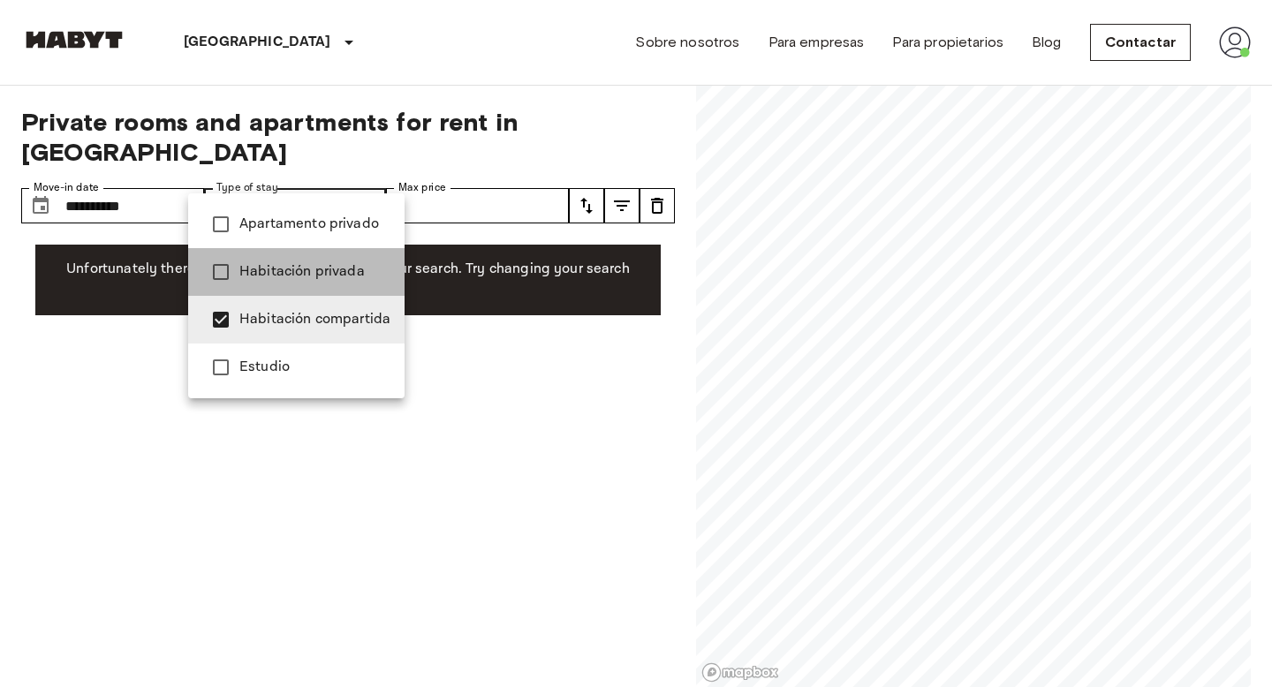
click at [327, 271] on span "Habitación privada" at bounding box center [314, 271] width 151 height 21
click at [330, 248] on li "Habitación privada" at bounding box center [296, 272] width 216 height 48
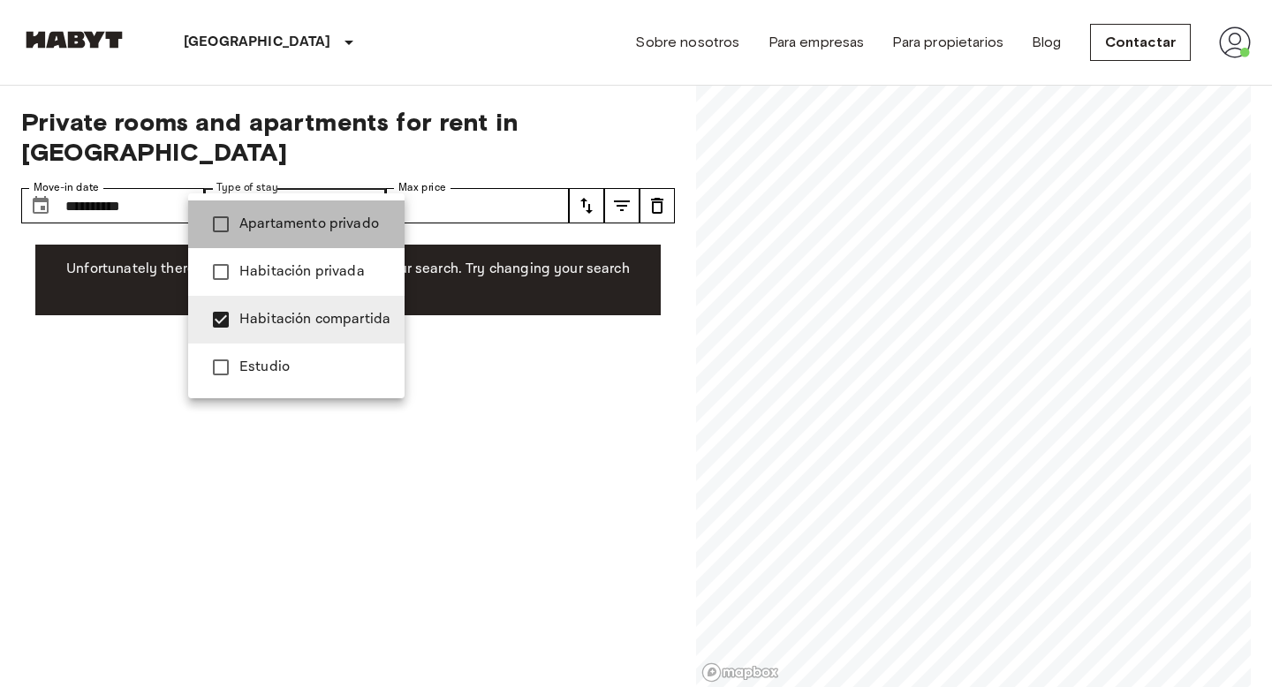
click at [320, 223] on span "Apartamento privado" at bounding box center [314, 224] width 151 height 21
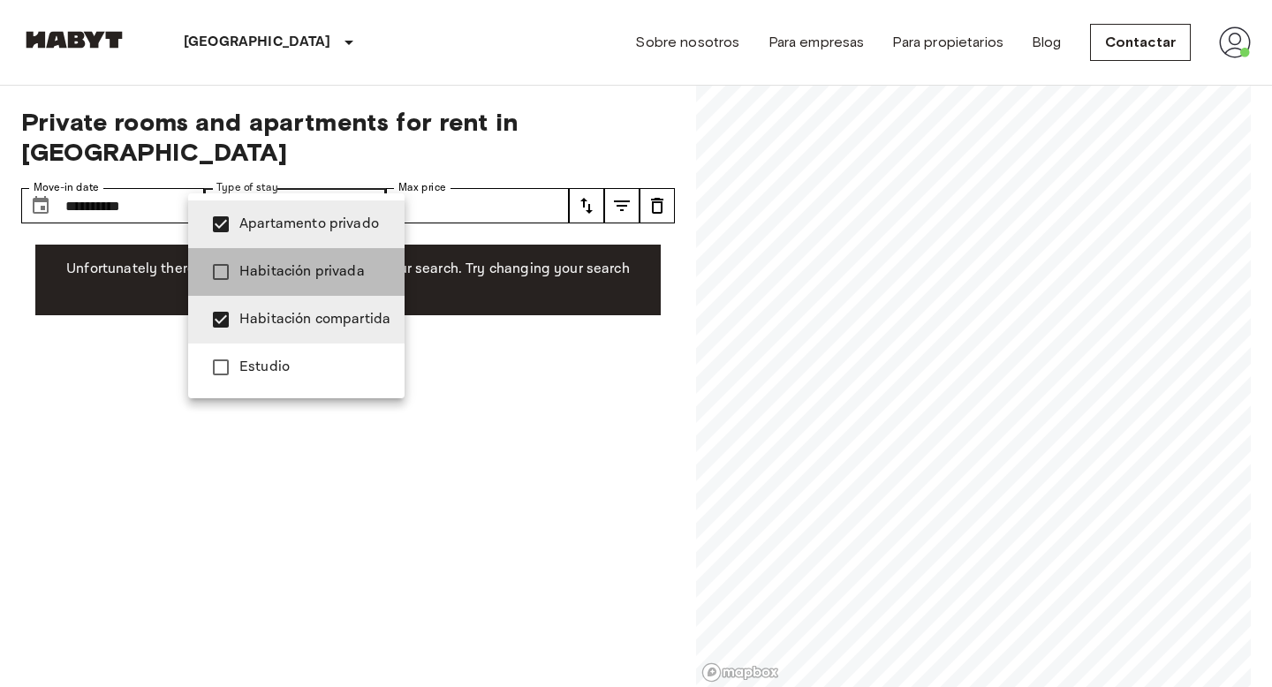
click at [321, 256] on li "Habitación privada" at bounding box center [296, 272] width 216 height 48
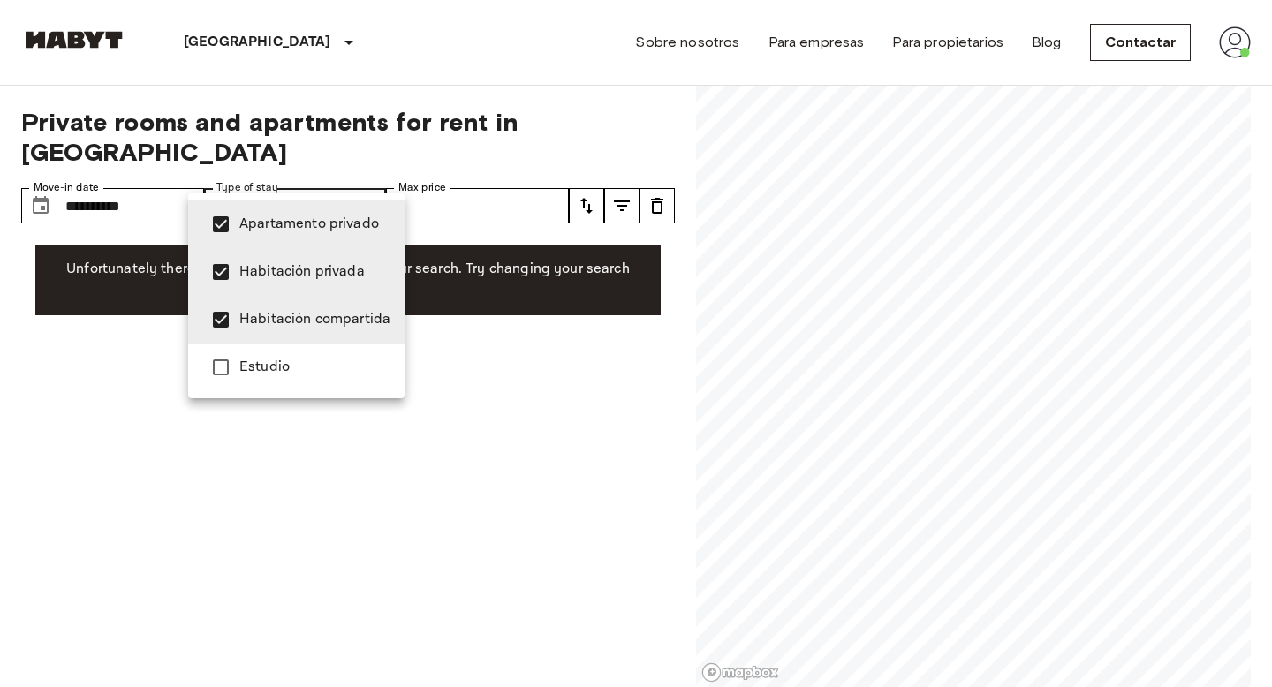
click at [308, 358] on span "Estudio" at bounding box center [314, 367] width 151 height 21
type input "**********"
click at [494, 177] on div at bounding box center [636, 343] width 1272 height 687
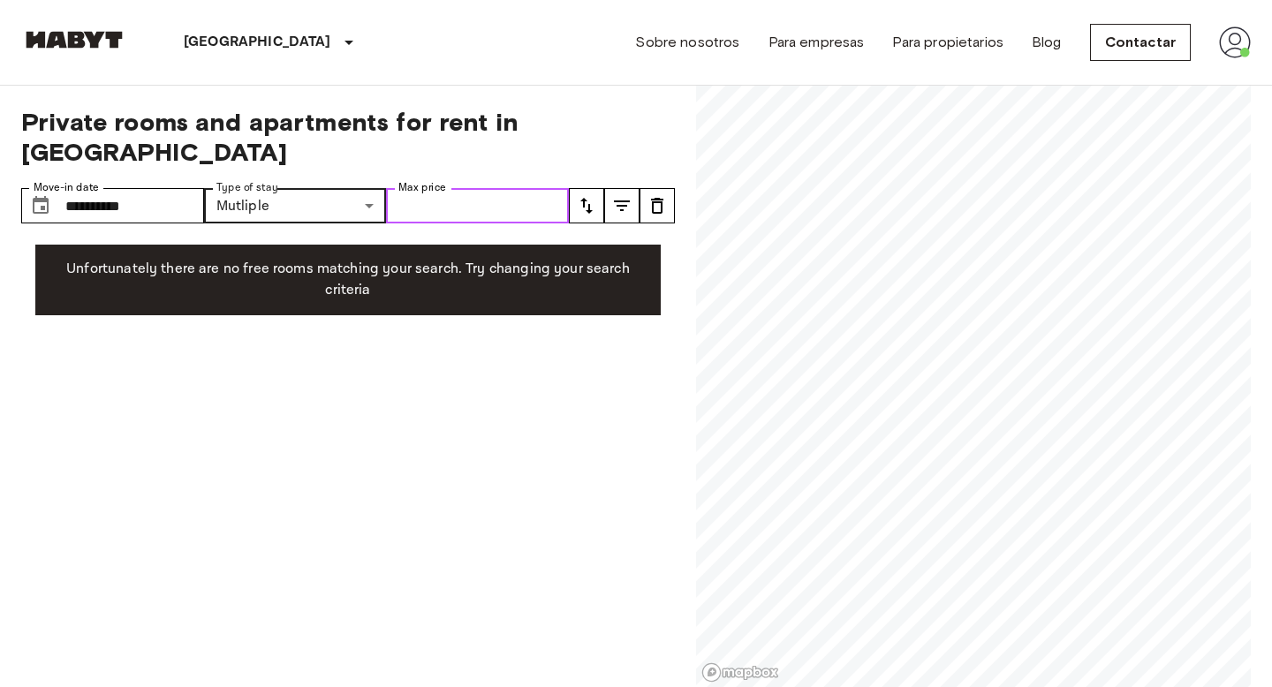
click at [492, 188] on input "Max price" at bounding box center [477, 205] width 183 height 35
